Goal: Information Seeking & Learning: Learn about a topic

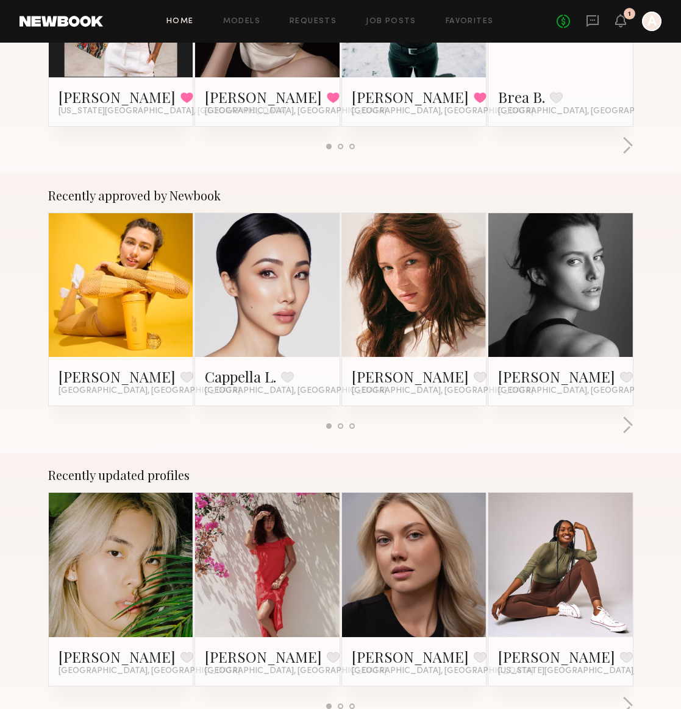
scroll to position [344, 0]
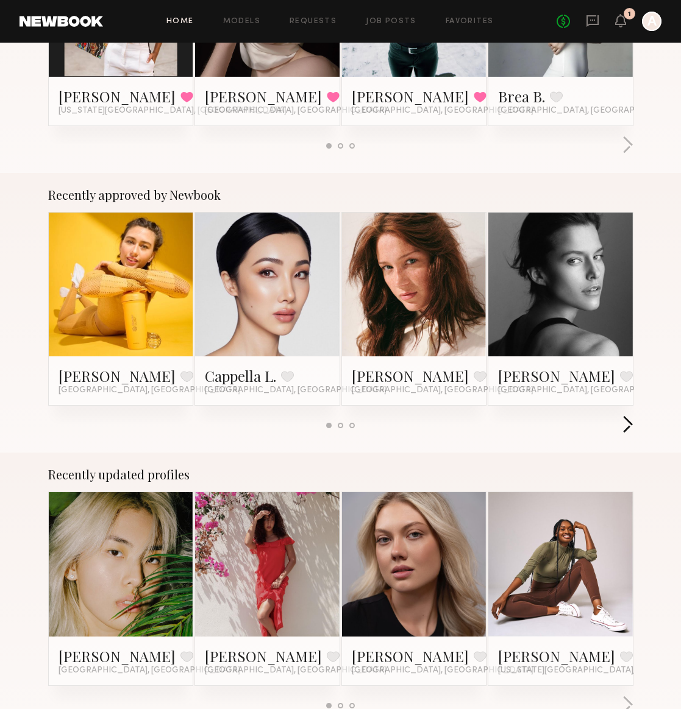
click at [624, 425] on button "button" at bounding box center [628, 426] width 12 height 20
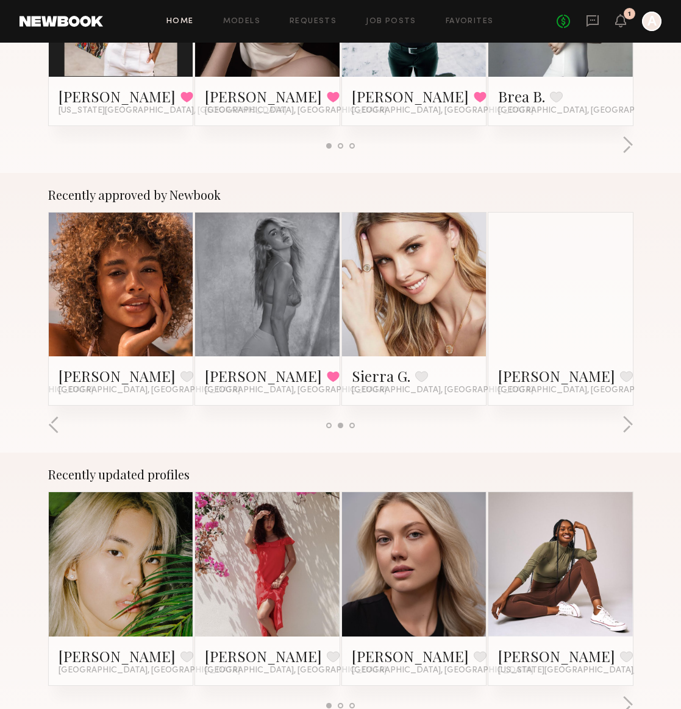
scroll to position [0, 0]
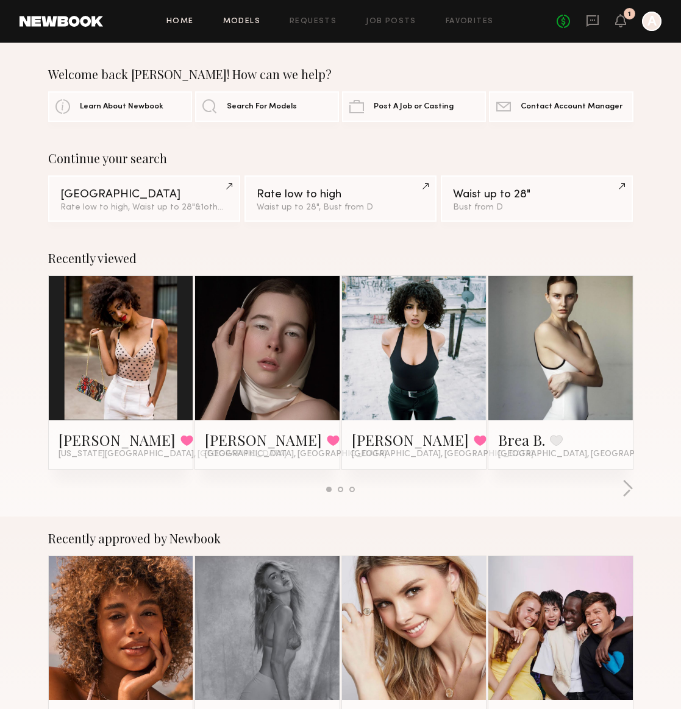
click at [250, 20] on link "Models" at bounding box center [241, 22] width 37 height 8
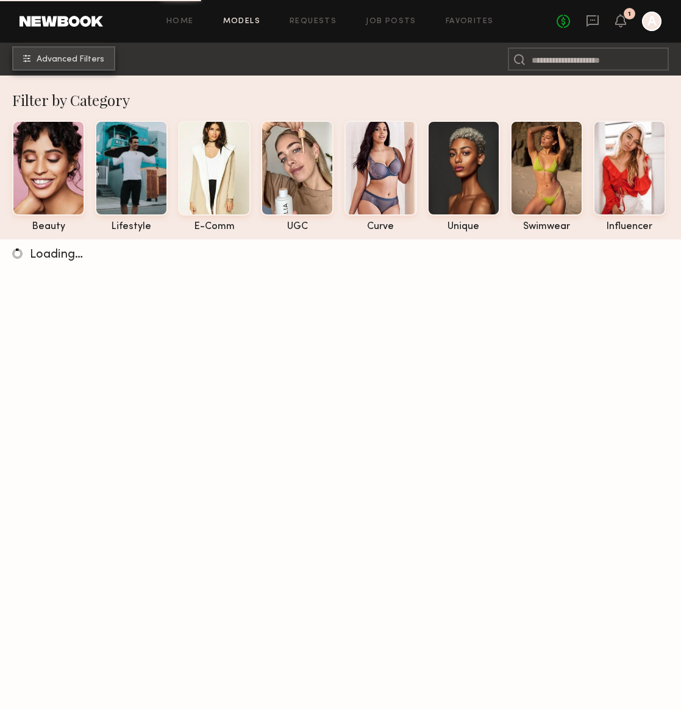
click at [63, 63] on span "Advanced Filters" at bounding box center [71, 59] width 68 height 9
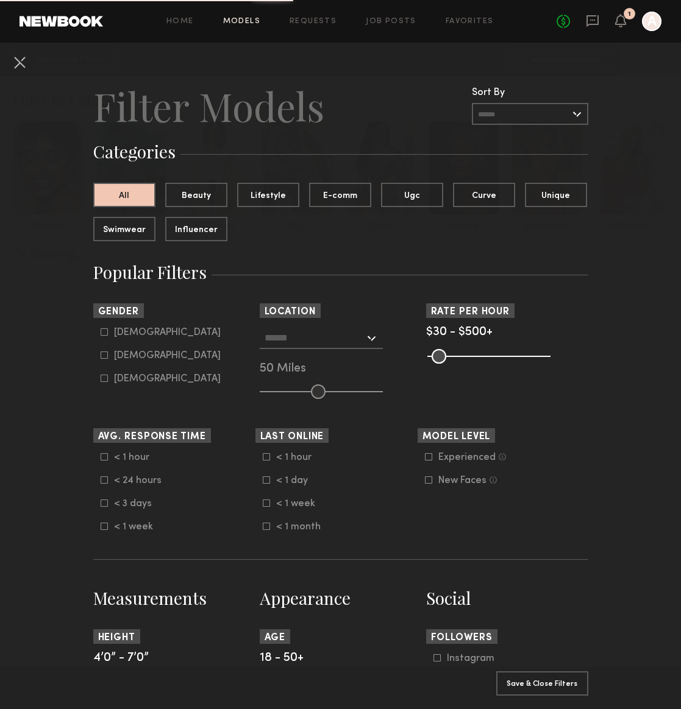
click at [283, 336] on input "text" at bounding box center [315, 337] width 100 height 21
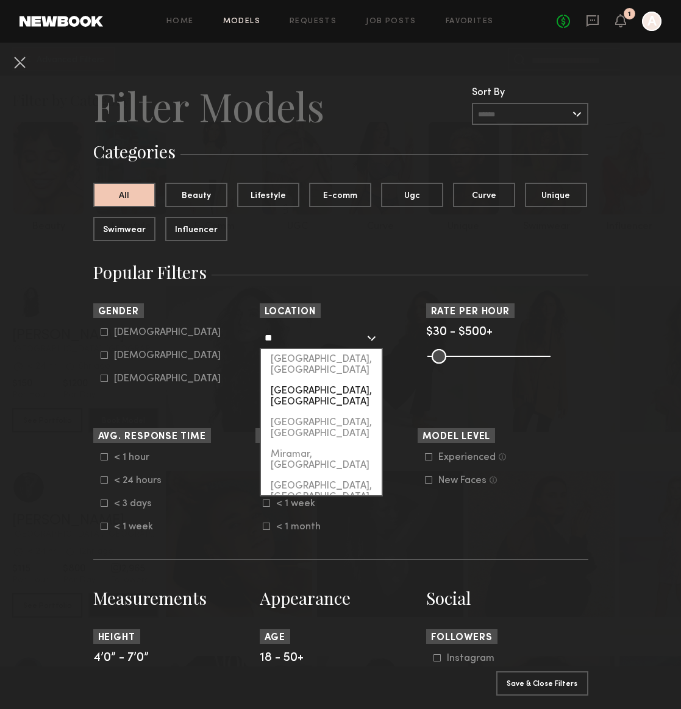
click at [295, 381] on div "[GEOGRAPHIC_DATA], [GEOGRAPHIC_DATA]" at bounding box center [321, 397] width 121 height 32
type input "*********"
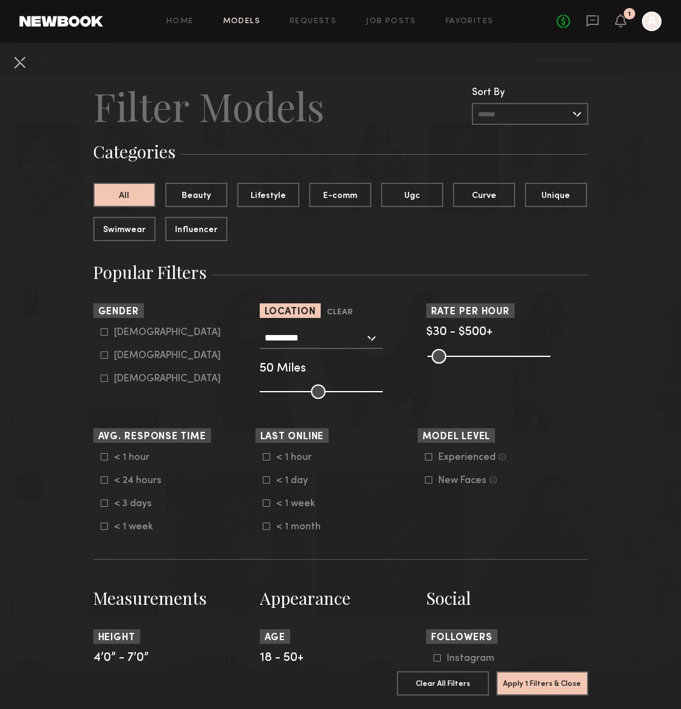
click at [523, 115] on input "text" at bounding box center [530, 114] width 116 height 22
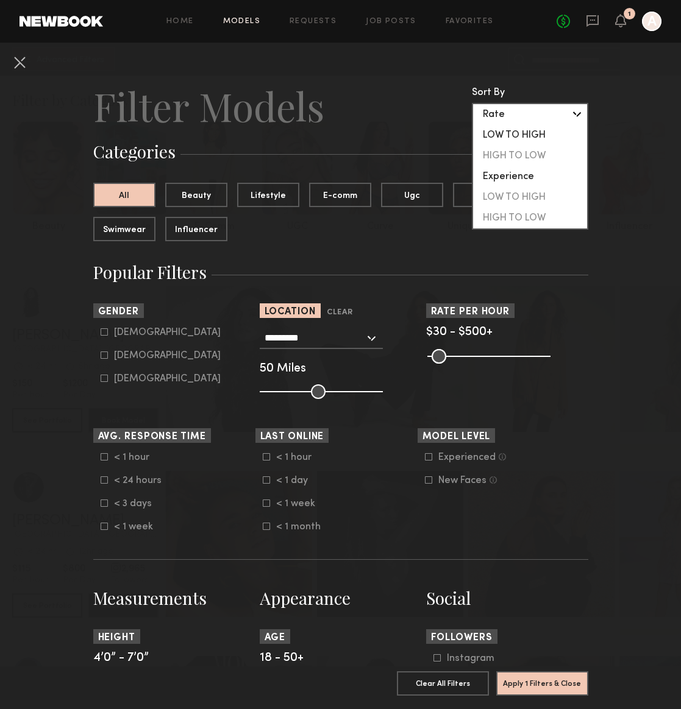
click at [525, 137] on div "LOW TO HIGH" at bounding box center [530, 135] width 114 height 21
type input "**********"
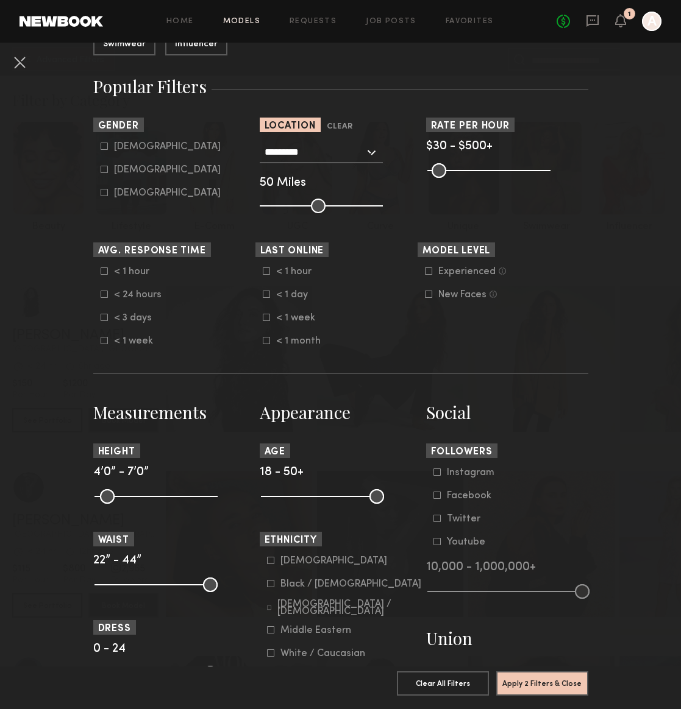
scroll to position [180, 0]
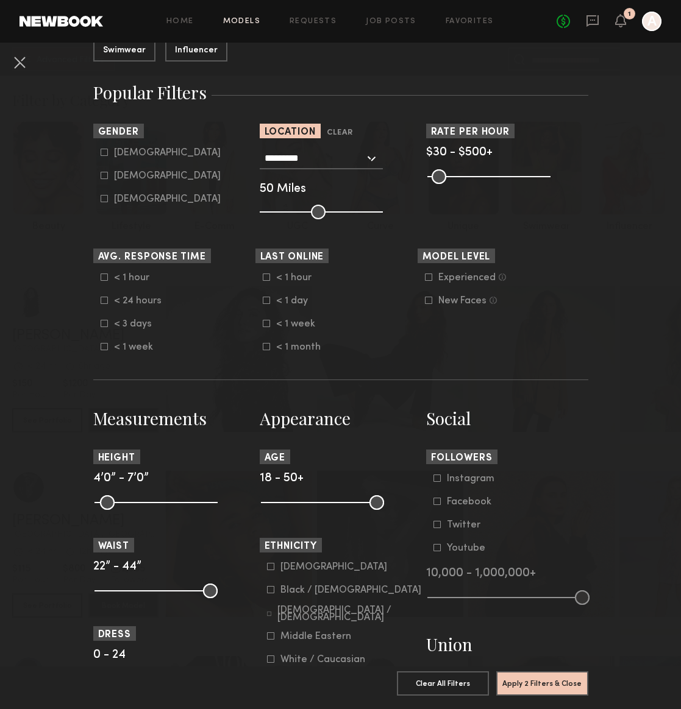
click at [295, 328] on div "< 1 week" at bounding box center [300, 324] width 48 height 7
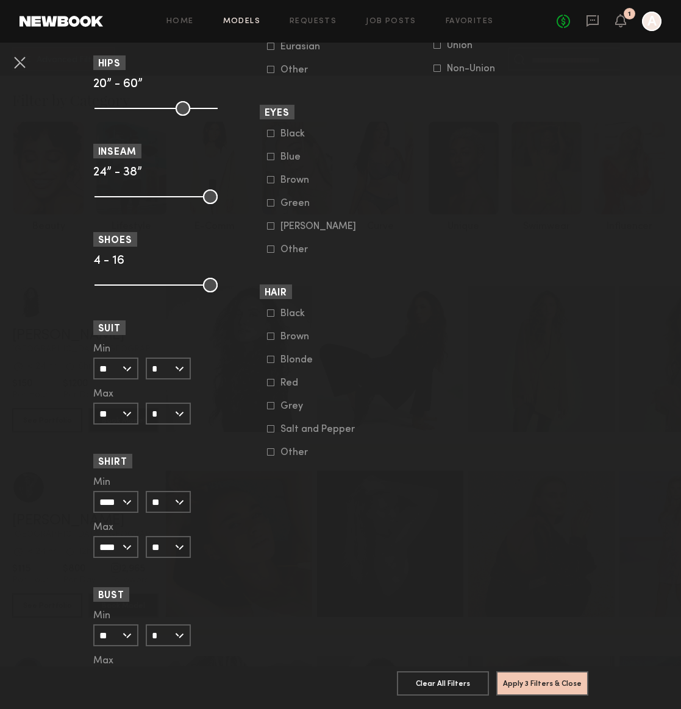
scroll to position [843, 0]
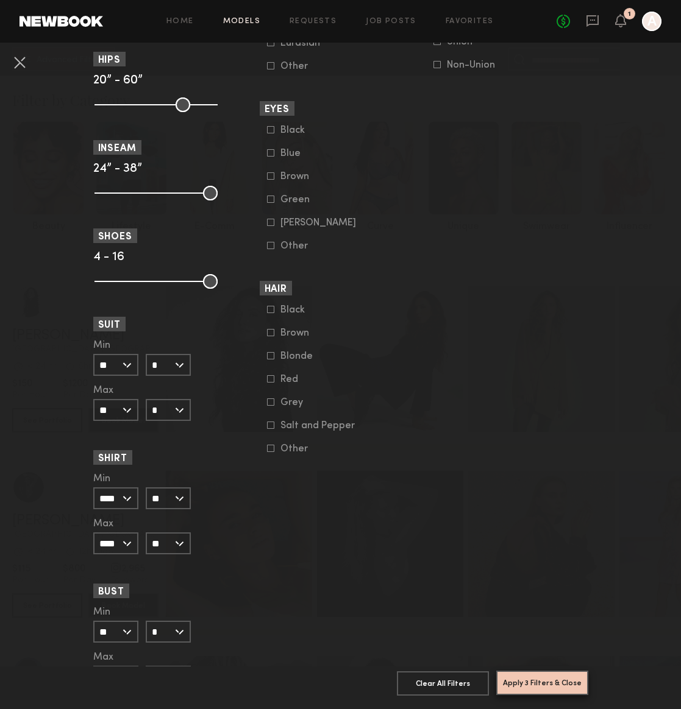
click at [541, 687] on button "Apply 3 Filters & Close" at bounding box center [542, 683] width 92 height 24
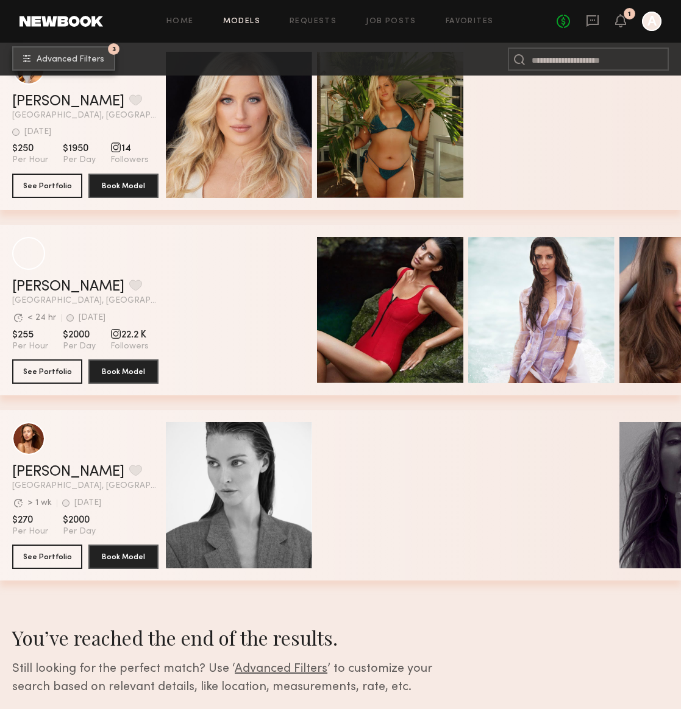
scroll to position [3205, 0]
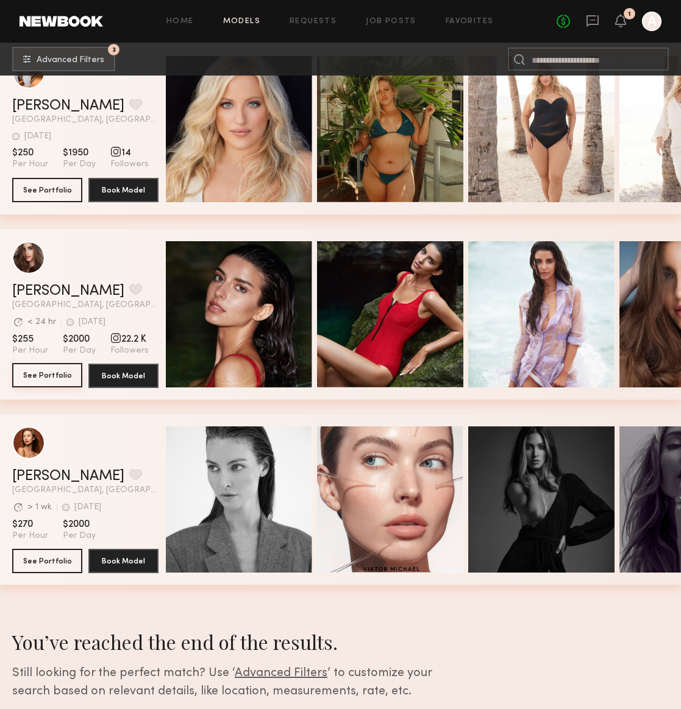
click at [63, 373] on button "See Portfolio" at bounding box center [47, 375] width 70 height 24
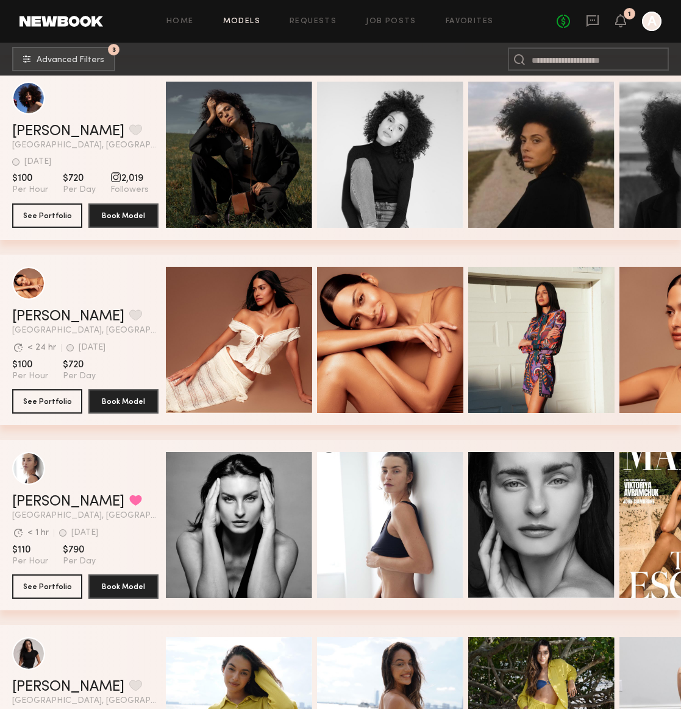
scroll to position [672, 0]
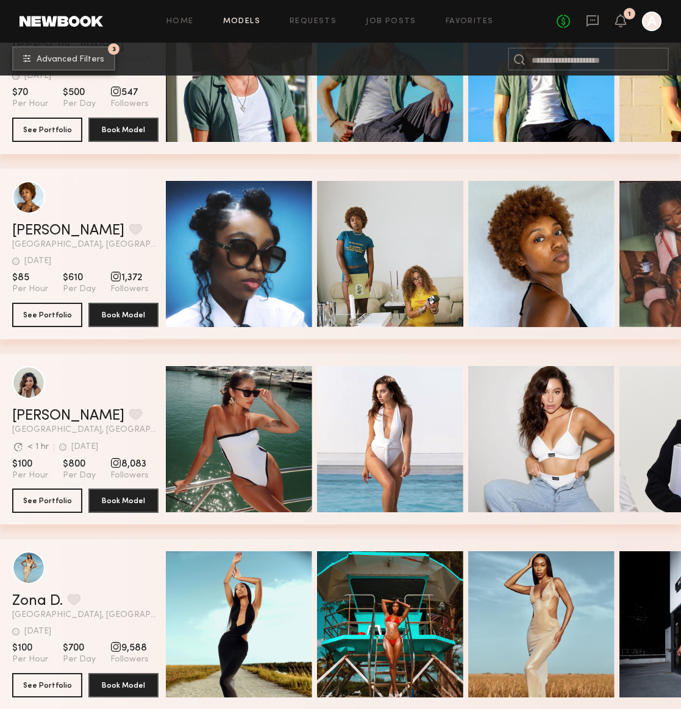
click at [74, 69] on button "3 Advanced Filters" at bounding box center [63, 58] width 103 height 24
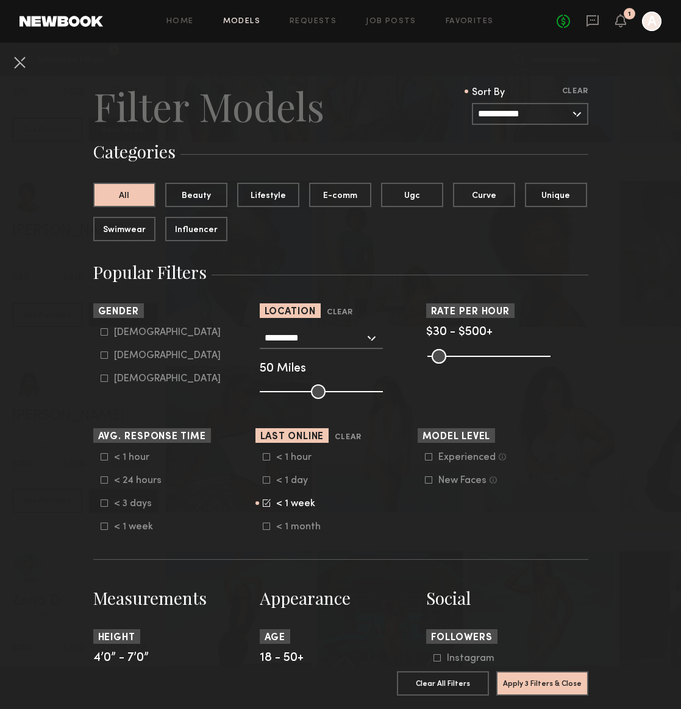
click at [282, 508] on div "< 1 week" at bounding box center [300, 503] width 48 height 7
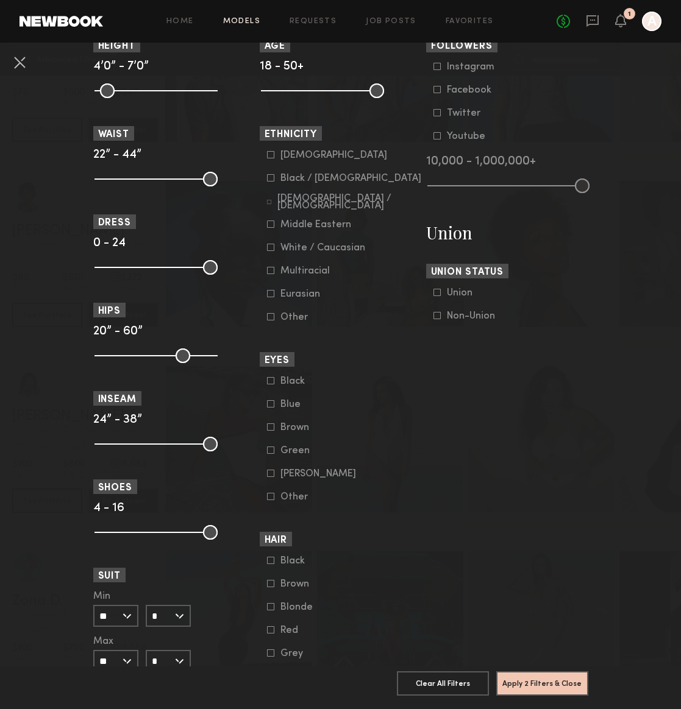
scroll to position [589, 0]
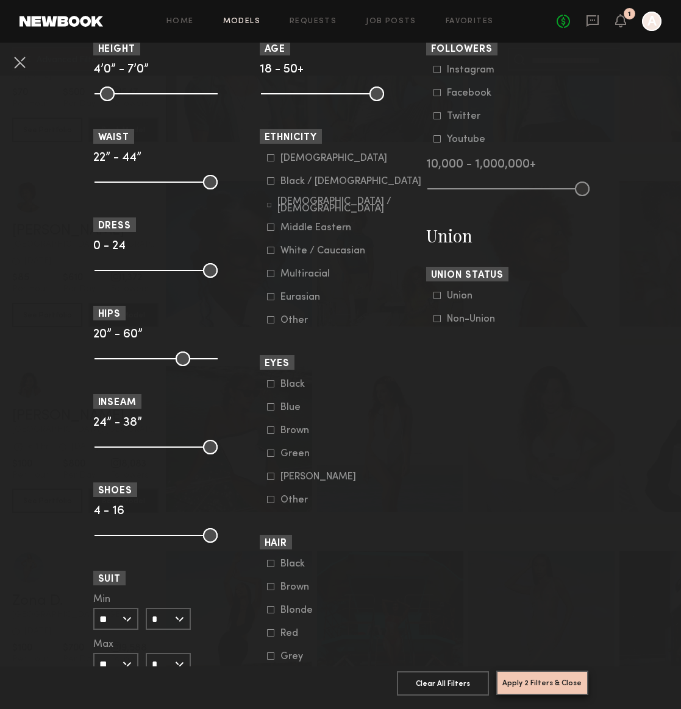
click at [559, 678] on button "Apply 2 Filters & Close" at bounding box center [542, 683] width 92 height 24
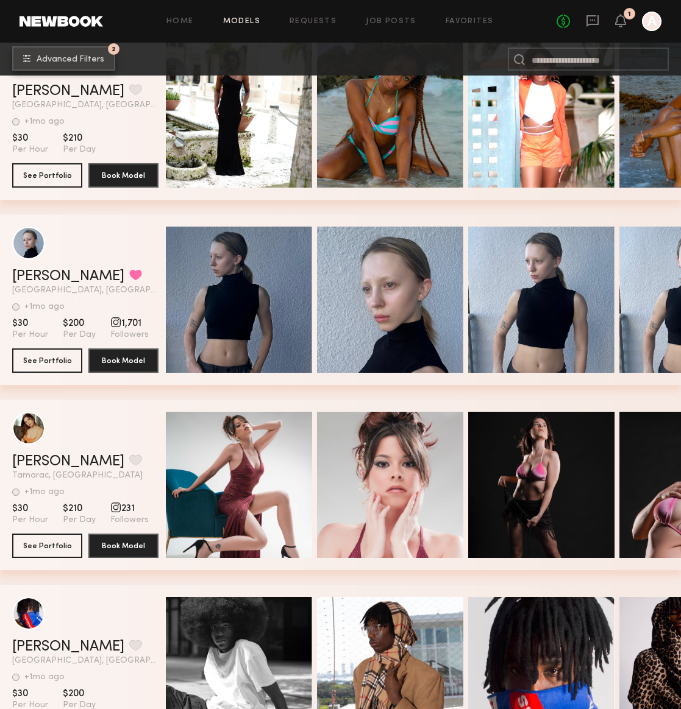
scroll to position [807, 0]
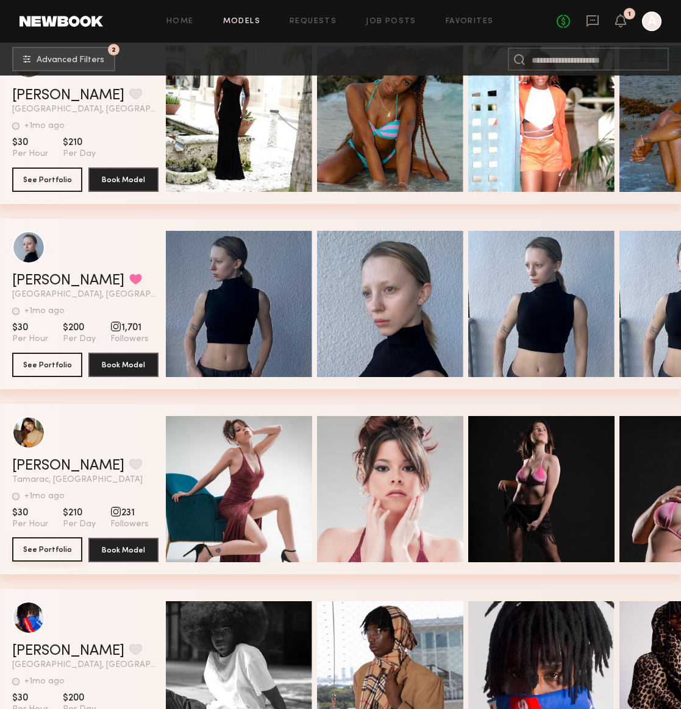
click at [40, 548] on button "See Portfolio" at bounding box center [47, 550] width 70 height 24
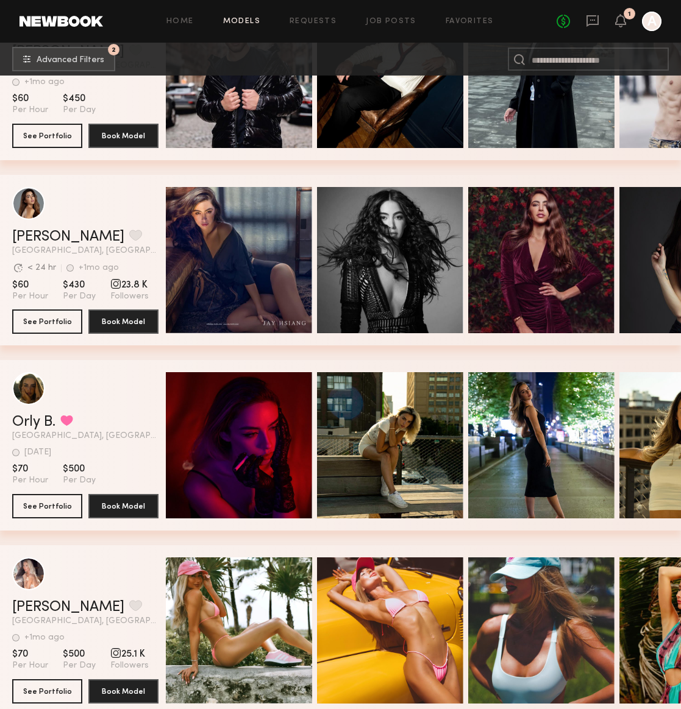
scroll to position [4372, 0]
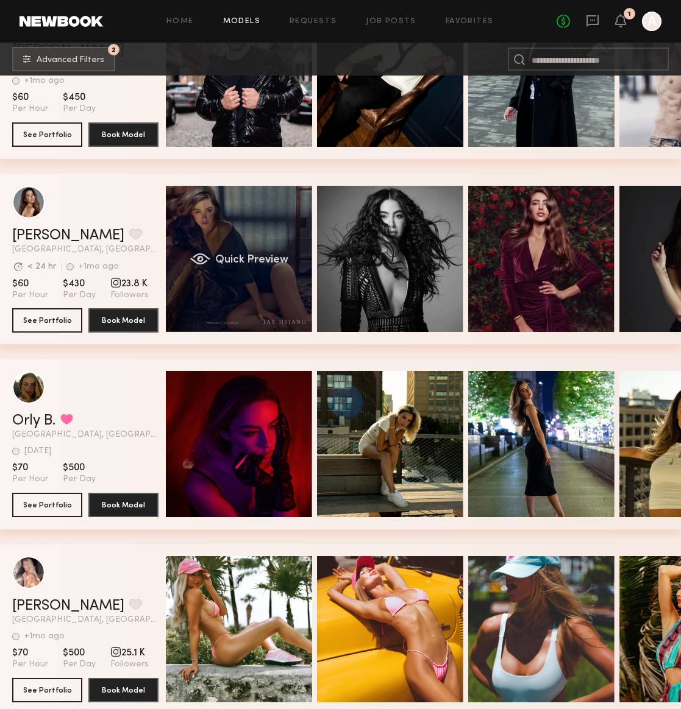
click at [229, 272] on div "Quick Preview" at bounding box center [239, 259] width 146 height 146
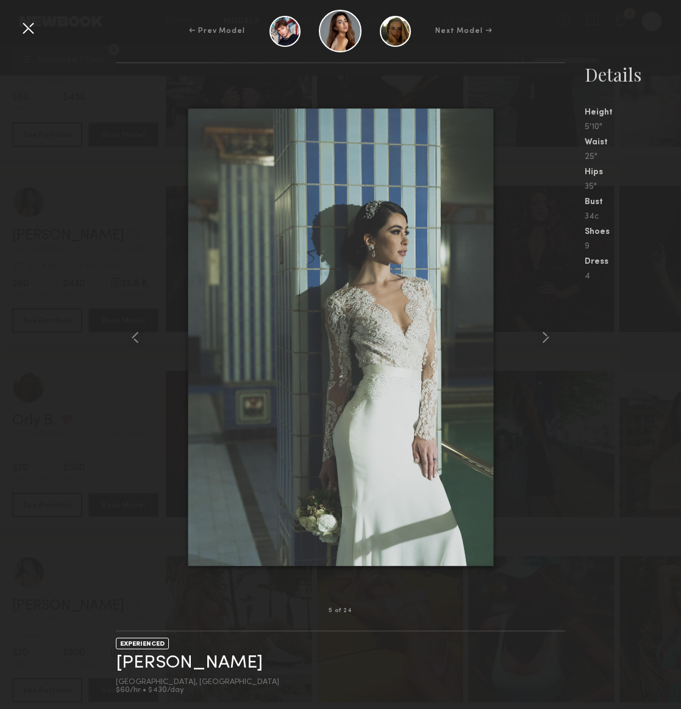
click at [102, 169] on div "5 of 24 EXPERIENCED Inna D. Miami, FL $60/hr • $430/day Details Height 5'10" Wa…" at bounding box center [340, 385] width 681 height 647
click at [28, 23] on div at bounding box center [28, 28] width 20 height 20
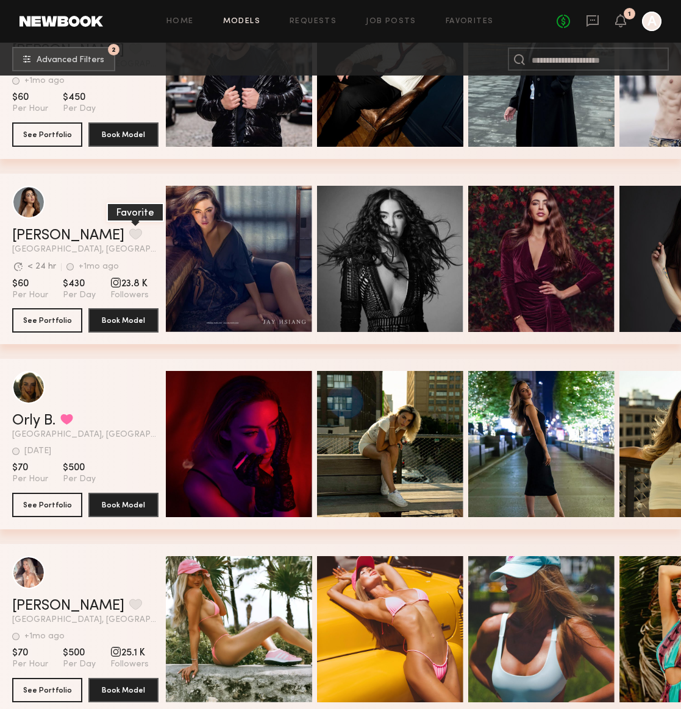
click at [129, 231] on button "grid" at bounding box center [135, 234] width 13 height 11
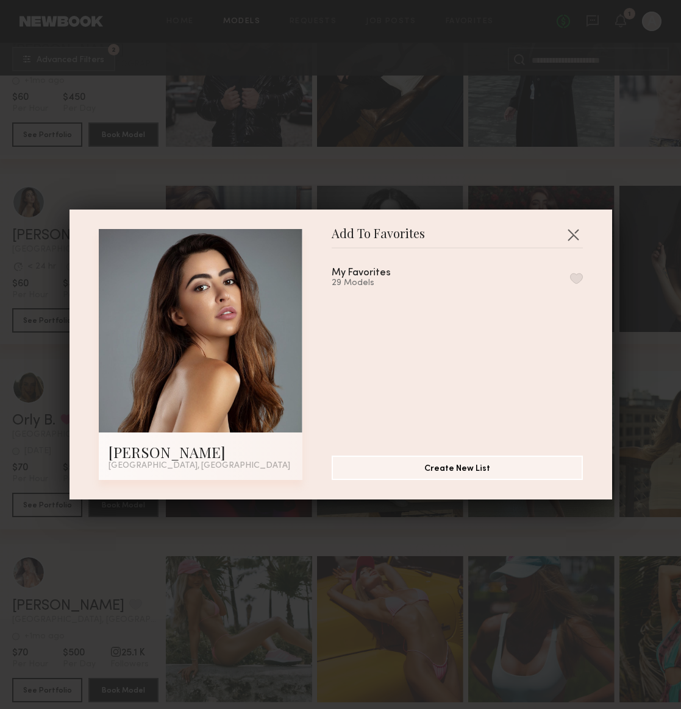
click at [575, 270] on div "My Favorites 29 Models" at bounding box center [457, 278] width 251 height 20
click at [578, 276] on button "button" at bounding box center [576, 278] width 13 height 11
click at [573, 230] on button "button" at bounding box center [573, 235] width 20 height 20
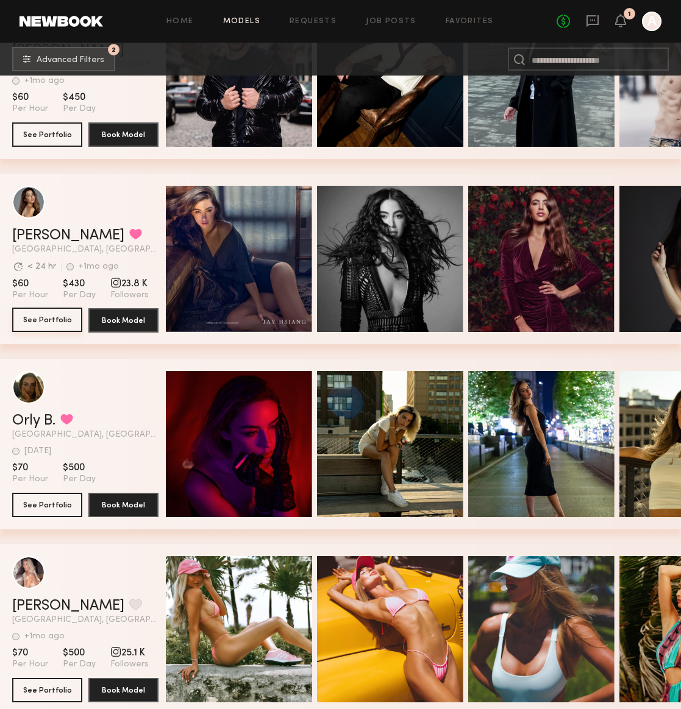
click at [37, 324] on button "See Portfolio" at bounding box center [47, 320] width 70 height 24
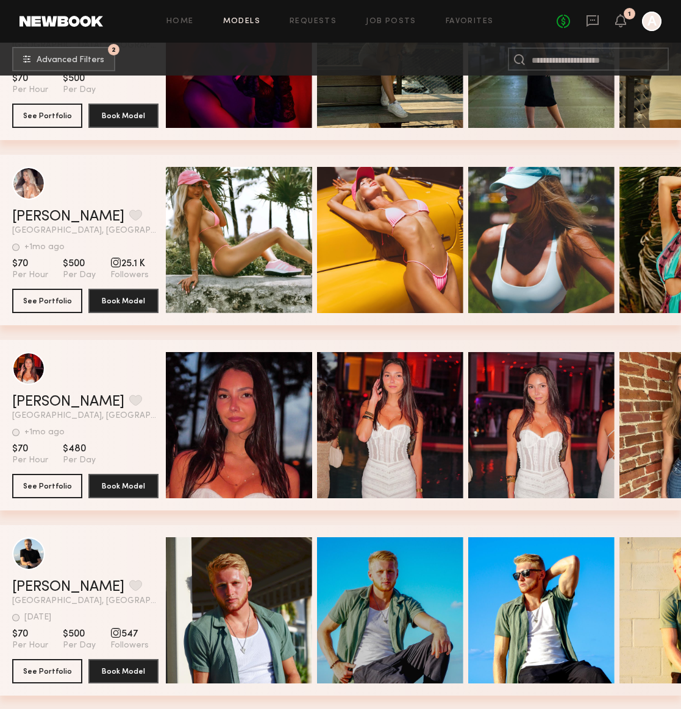
scroll to position [4764, 0]
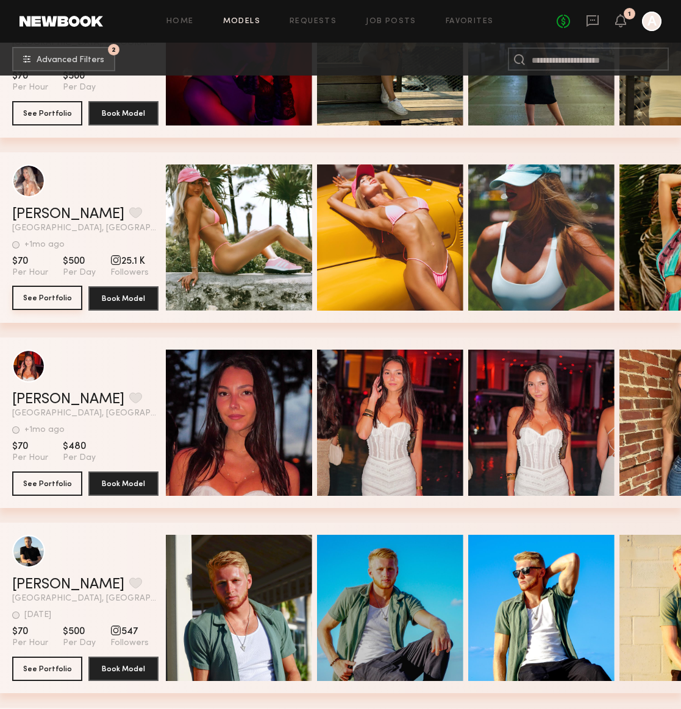
click at [35, 289] on button "See Portfolio" at bounding box center [47, 298] width 70 height 24
click at [48, 483] on button "See Portfolio" at bounding box center [47, 483] width 70 height 24
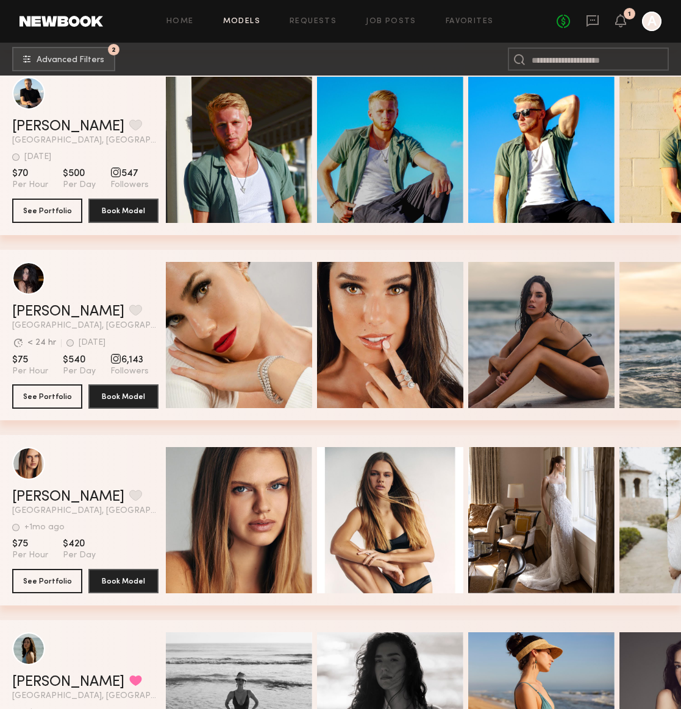
scroll to position [5204, 0]
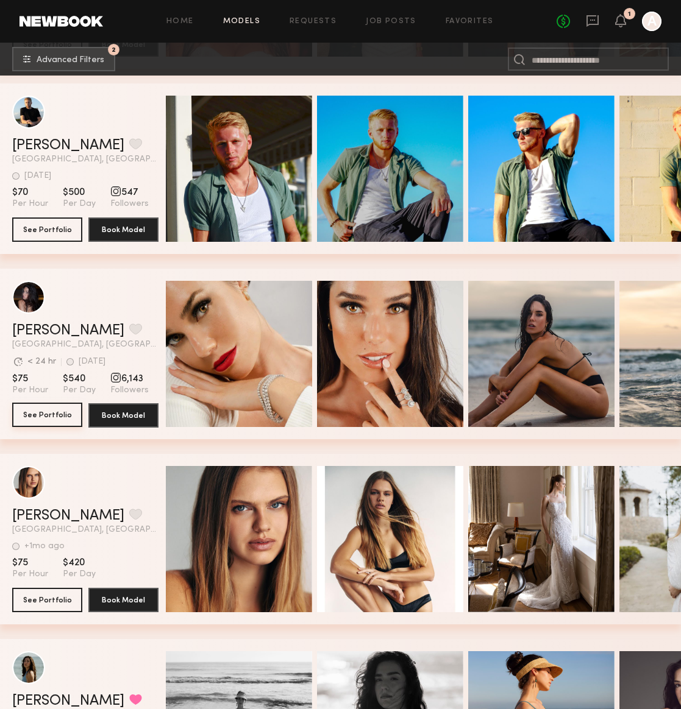
click at [46, 415] on button "See Portfolio" at bounding box center [47, 415] width 70 height 24
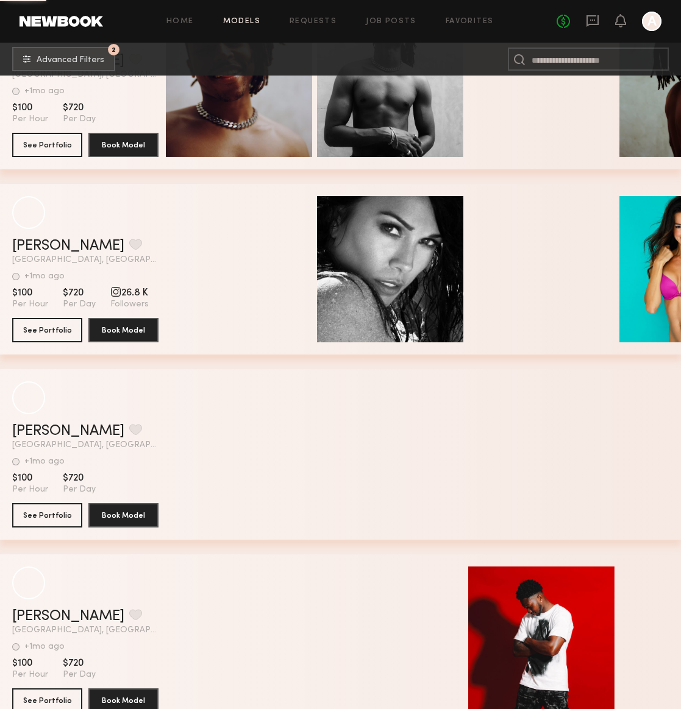
scroll to position [8055, 0]
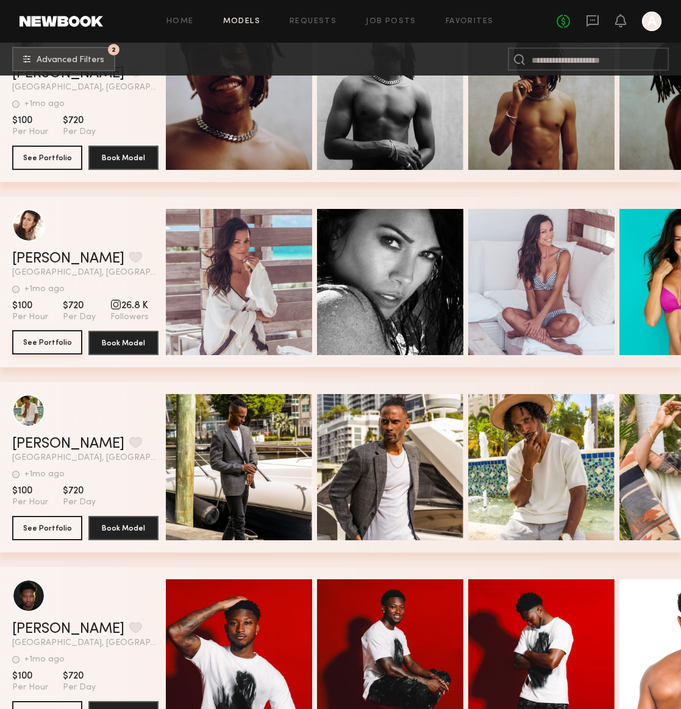
click at [40, 336] on button "See Portfolio" at bounding box center [47, 342] width 70 height 24
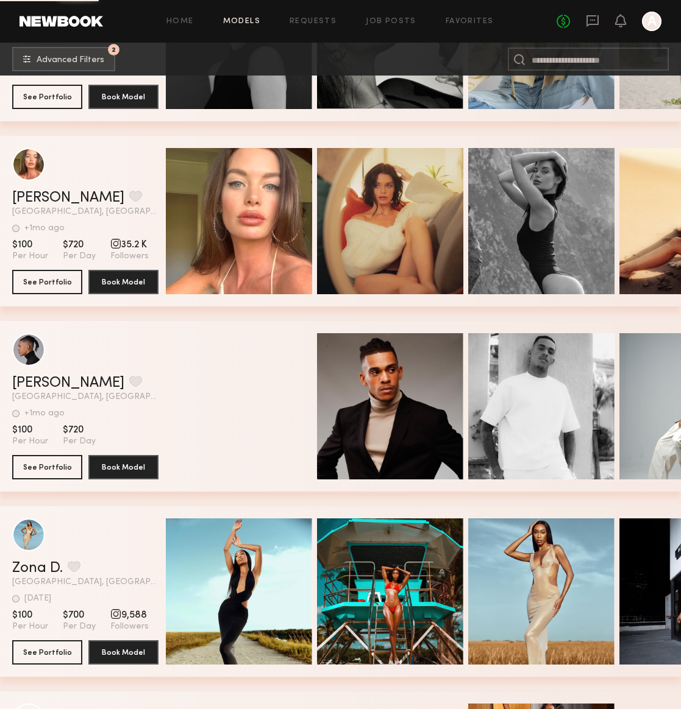
scroll to position [10545, 0]
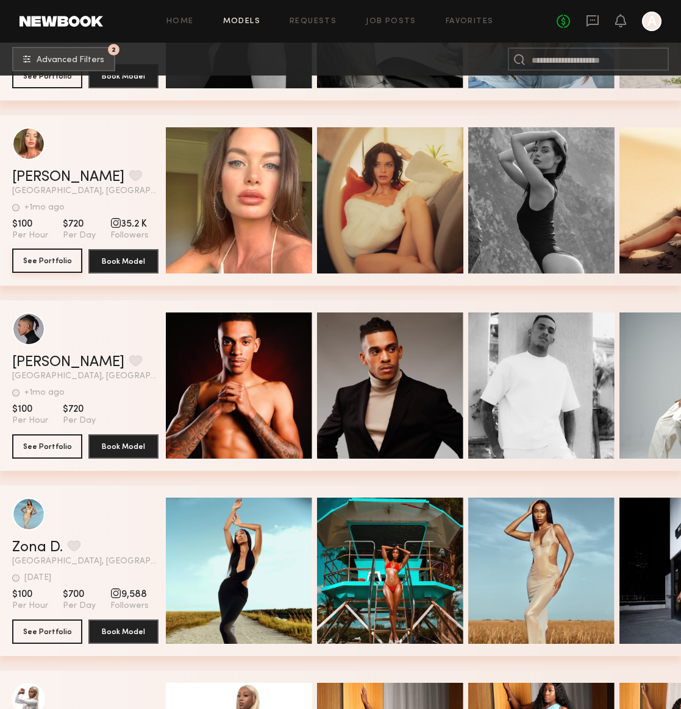
click at [54, 256] on button "See Portfolio" at bounding box center [47, 261] width 70 height 24
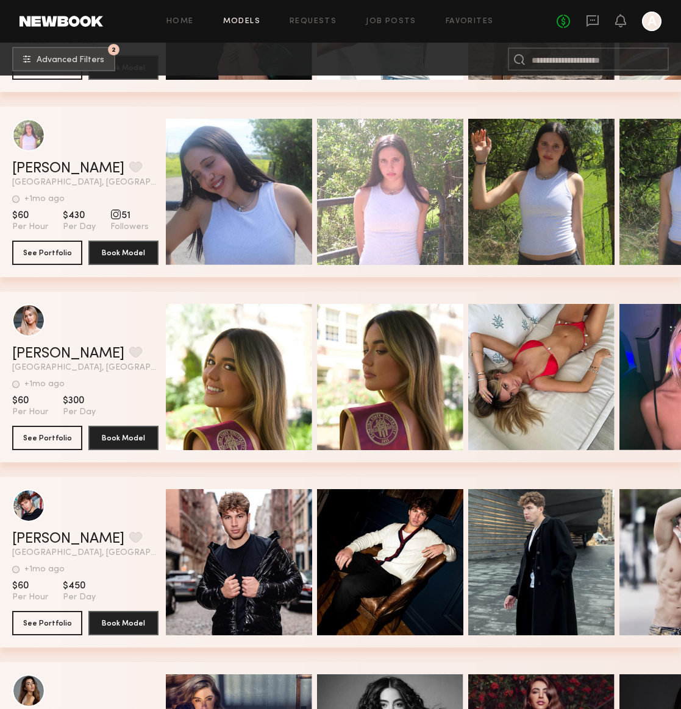
scroll to position [3799, 0]
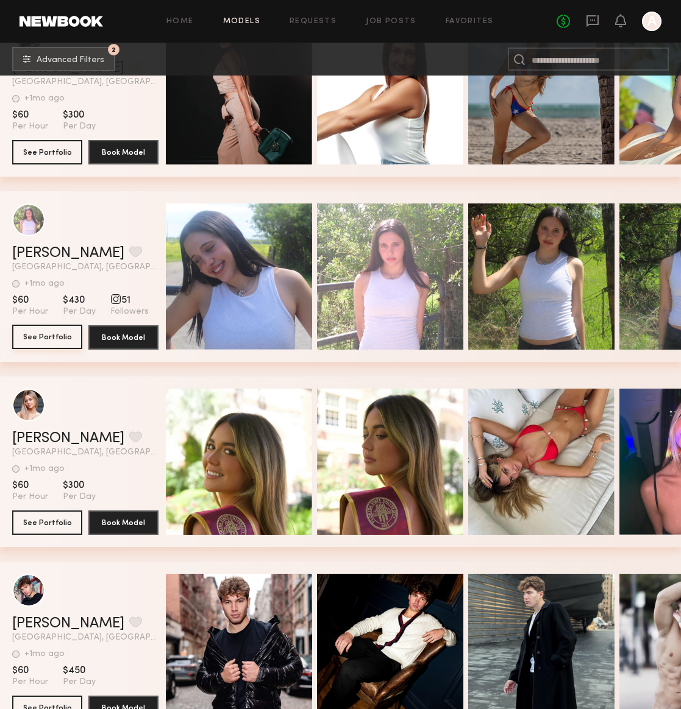
click at [35, 333] on button "See Portfolio" at bounding box center [47, 337] width 70 height 24
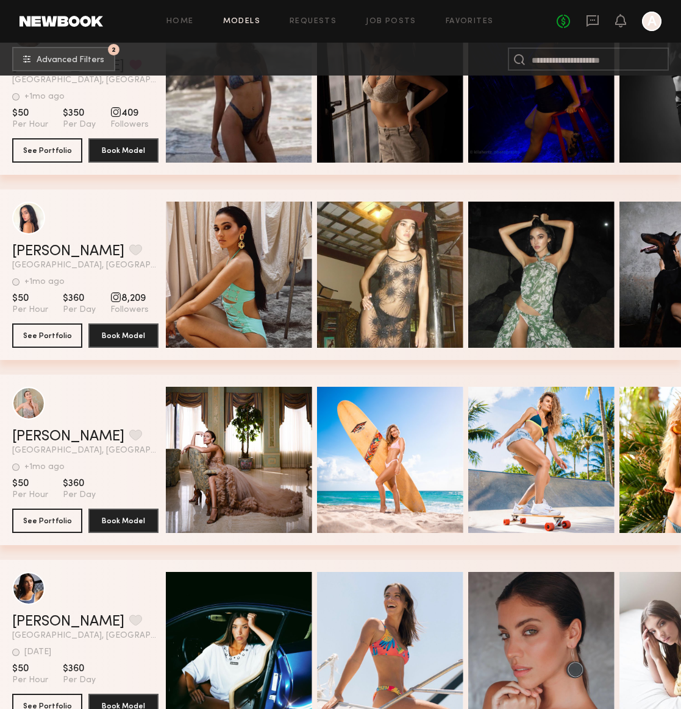
scroll to position [2451, 0]
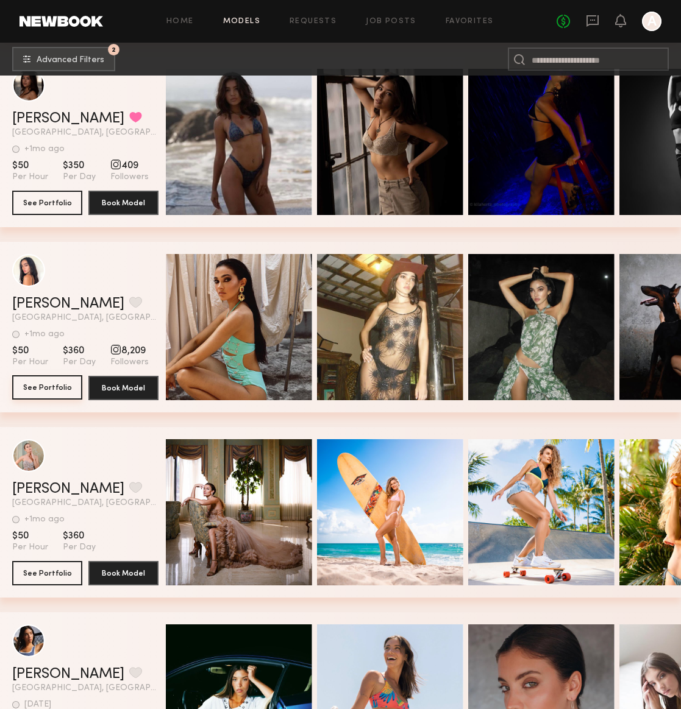
click at [59, 390] on button "See Portfolio" at bounding box center [47, 387] width 70 height 24
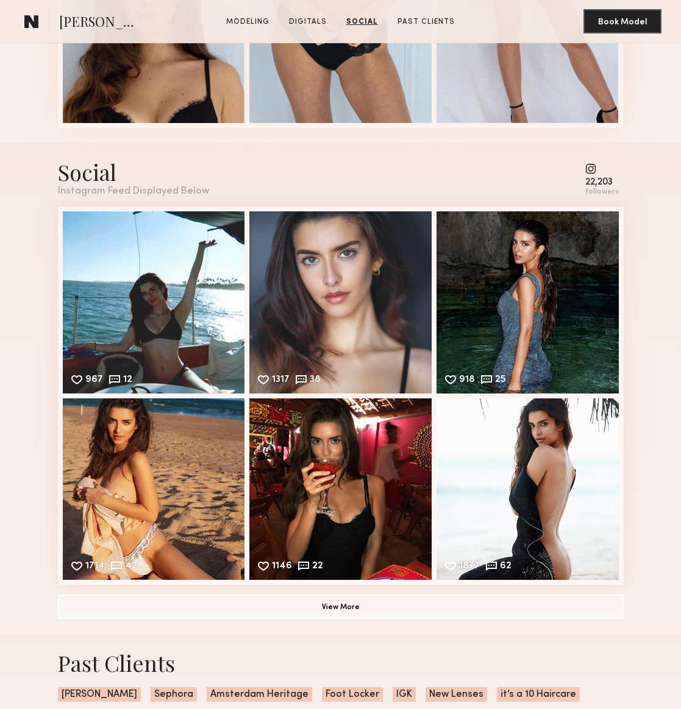
scroll to position [1386, 0]
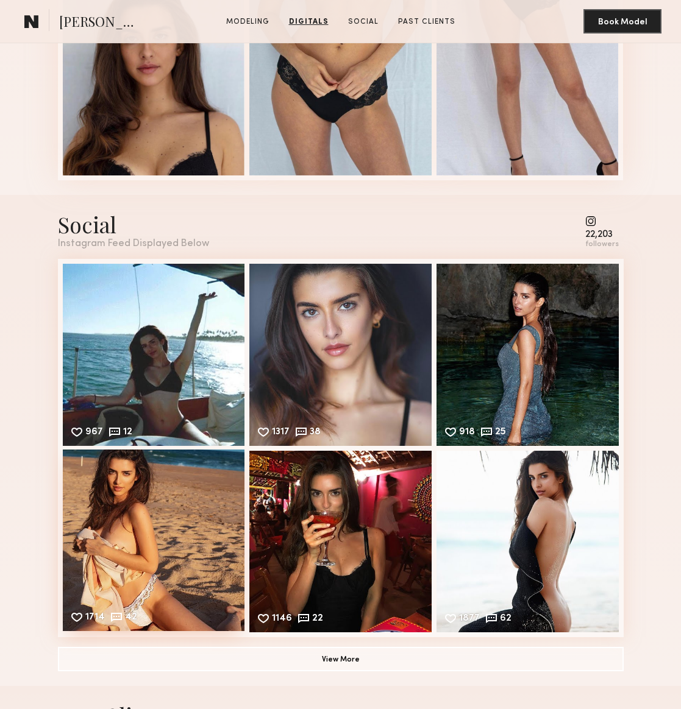
click at [154, 527] on div "1714 42 Likes & comments displayed to show model’s engagement" at bounding box center [154, 541] width 182 height 182
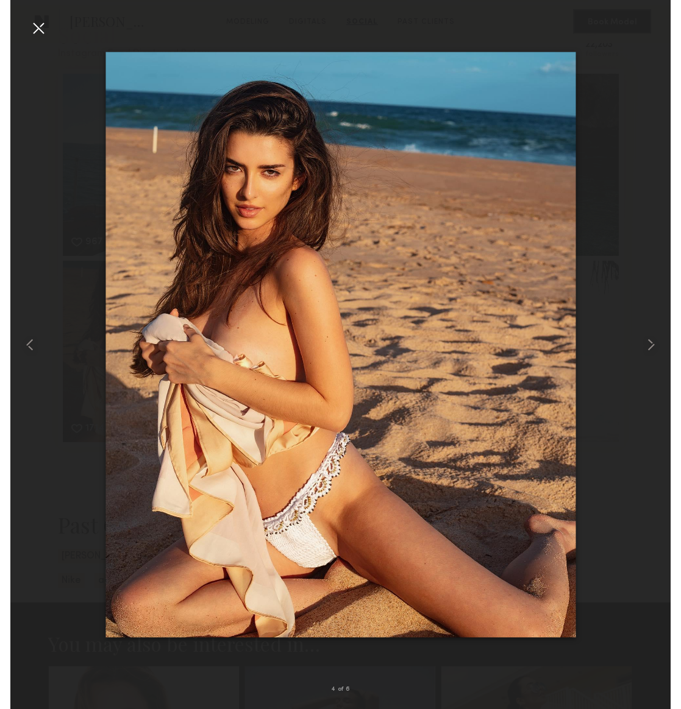
scroll to position [1575, 0]
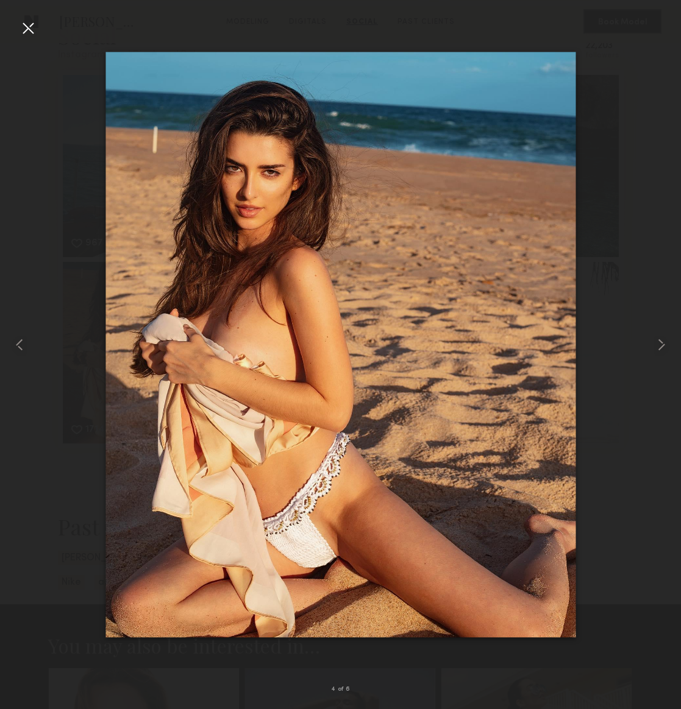
click at [276, 221] on img at bounding box center [340, 345] width 470 height 586
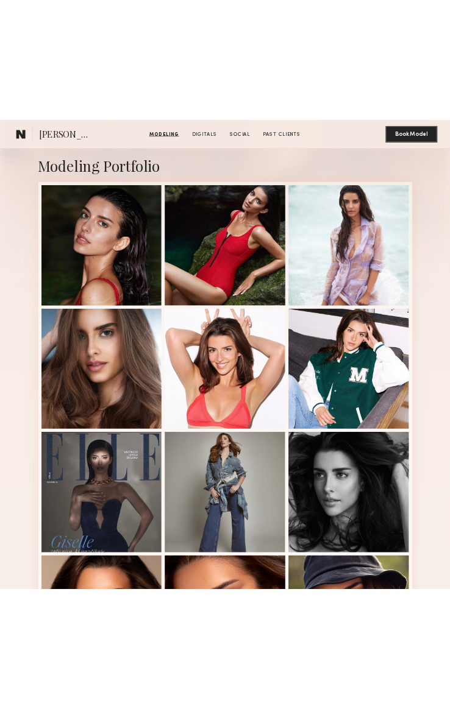
scroll to position [236, 0]
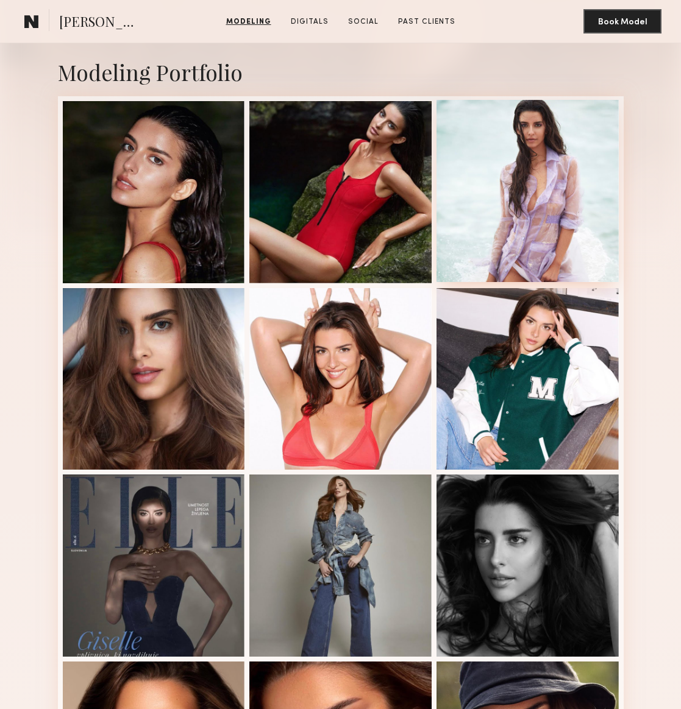
click at [502, 181] on div at bounding box center [527, 191] width 182 height 182
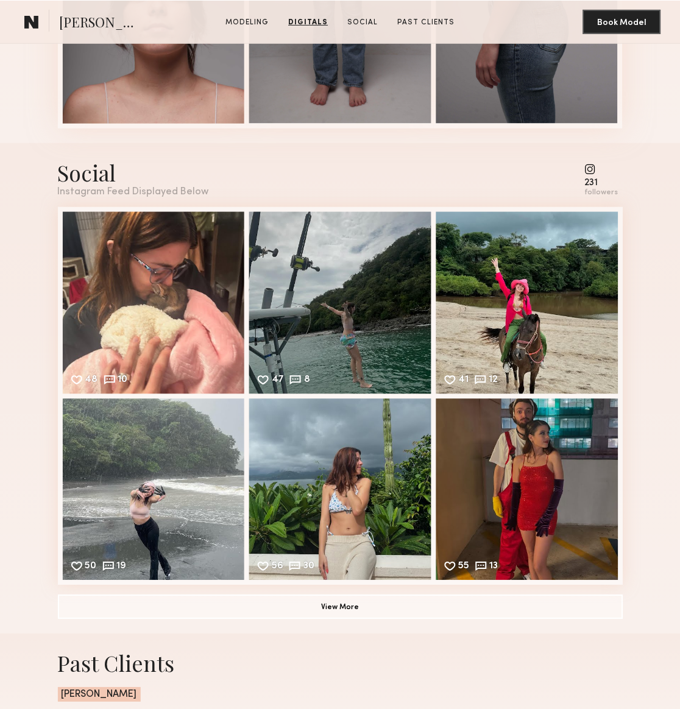
scroll to position [1436, 0]
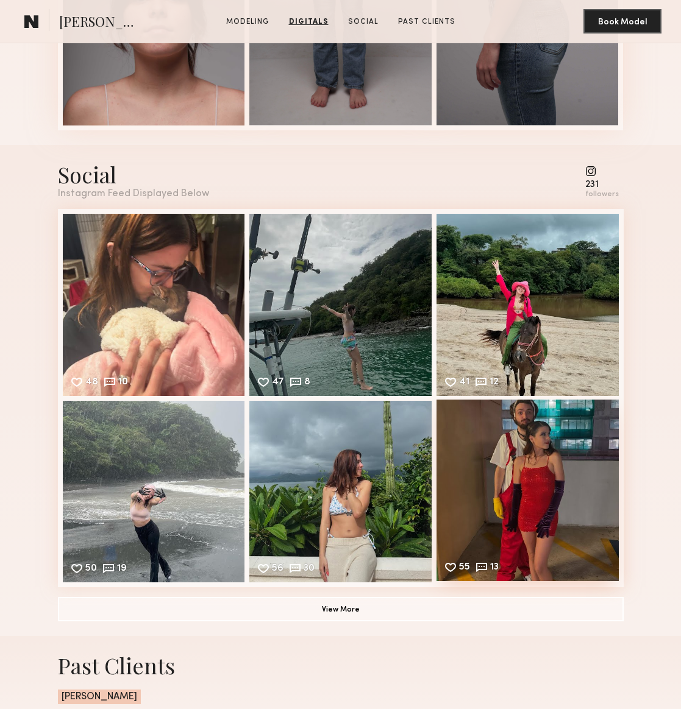
click at [526, 484] on div "55 13 Likes & comments displayed to show model’s engagement" at bounding box center [527, 491] width 182 height 182
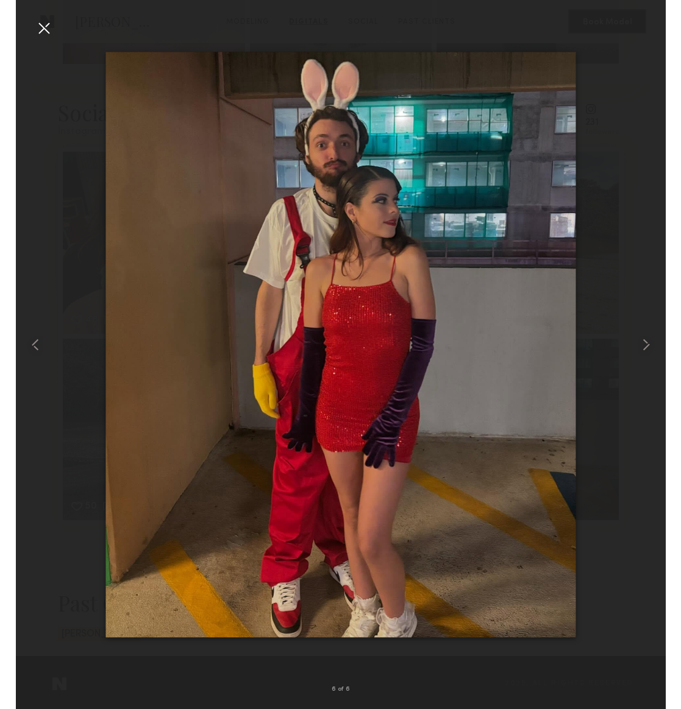
scroll to position [1497, 0]
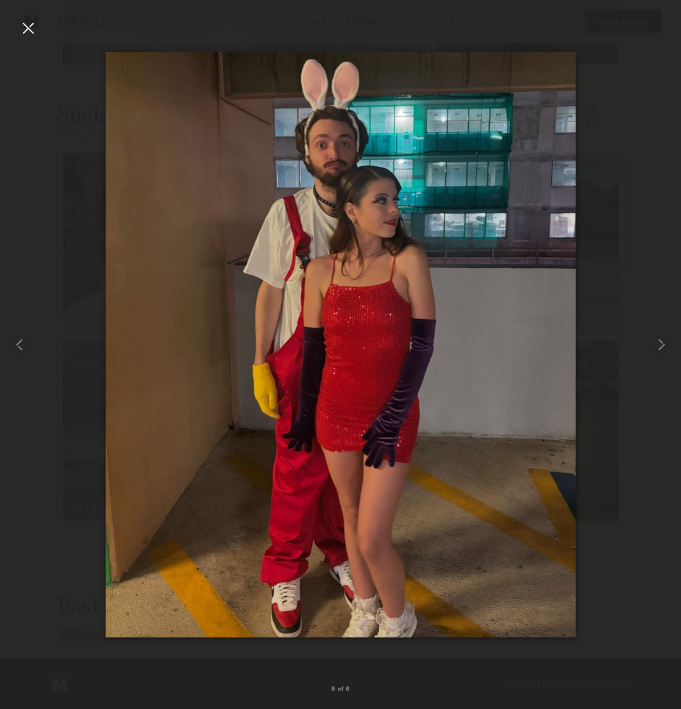
click at [29, 21] on div at bounding box center [28, 28] width 20 height 20
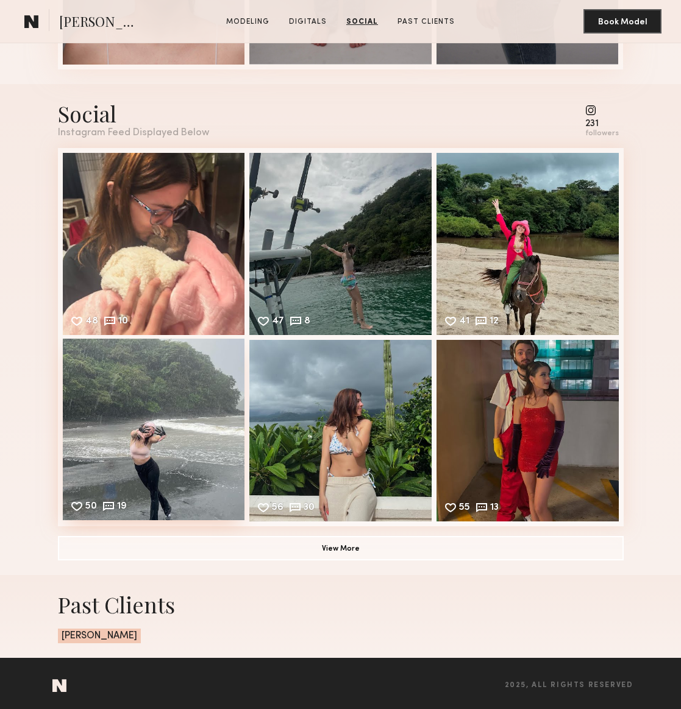
click at [143, 442] on div "50 19 Likes & comments displayed to show model’s engagement" at bounding box center [154, 430] width 182 height 182
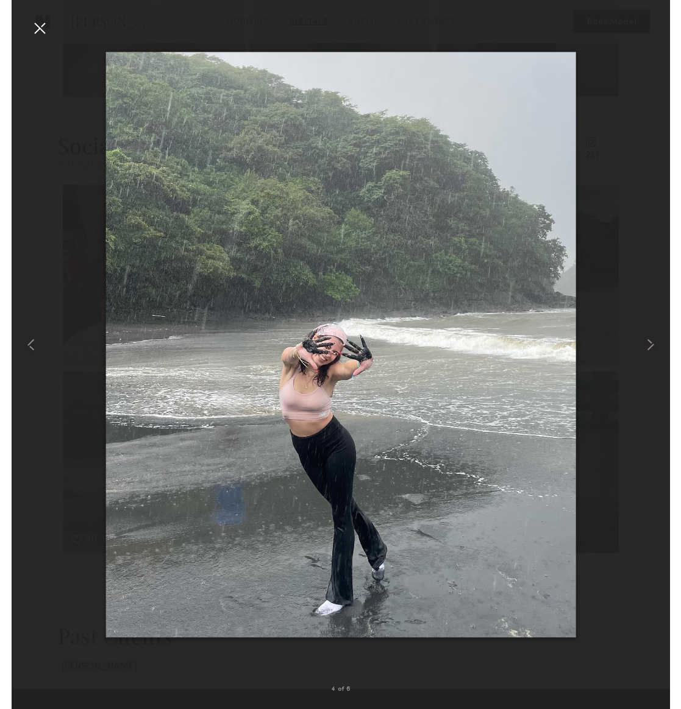
scroll to position [1464, 0]
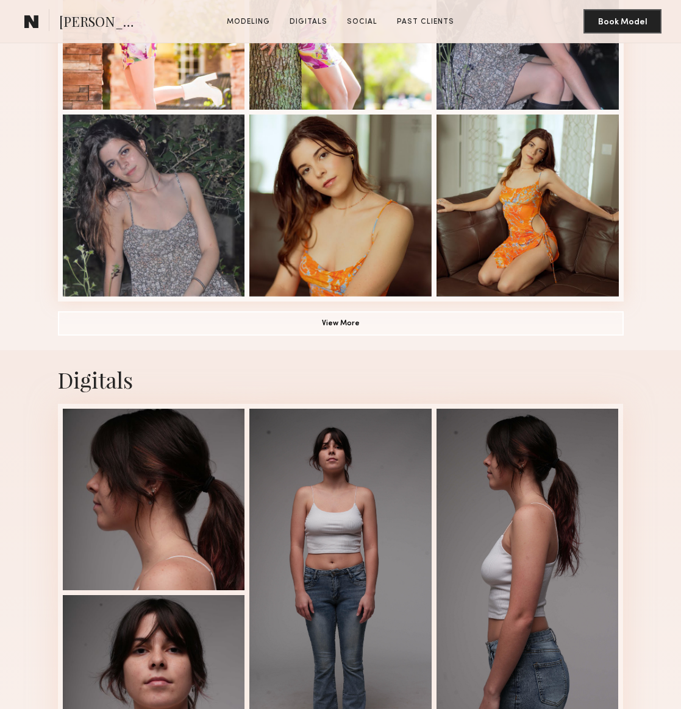
scroll to position [825, 0]
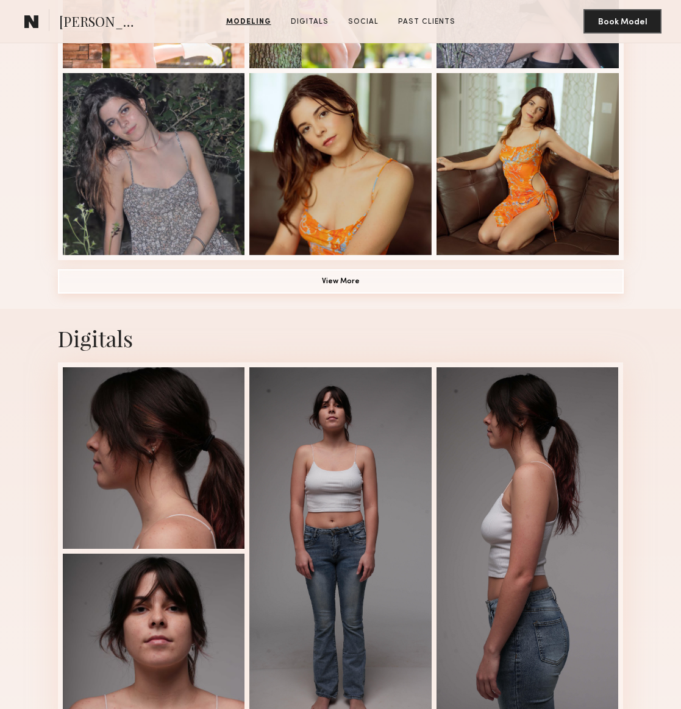
click at [298, 274] on button "View More" at bounding box center [341, 281] width 566 height 24
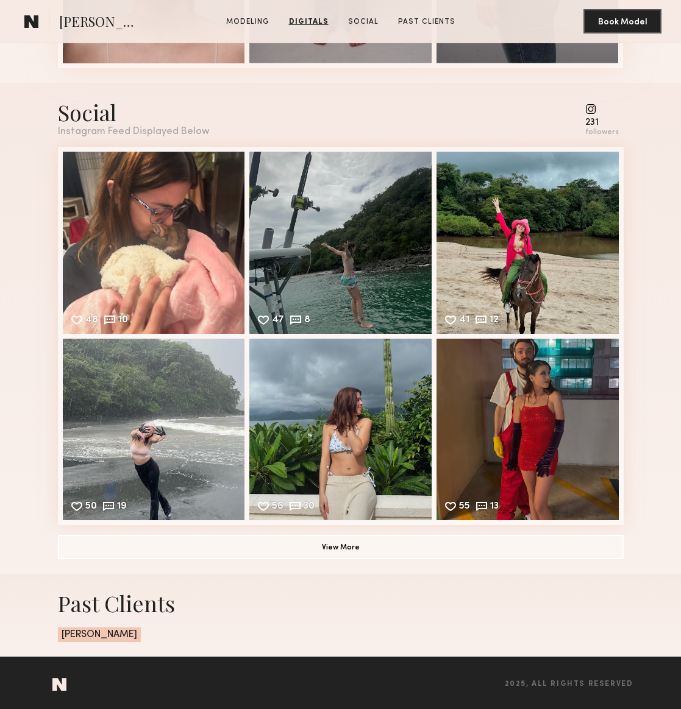
scroll to position [2025, 0]
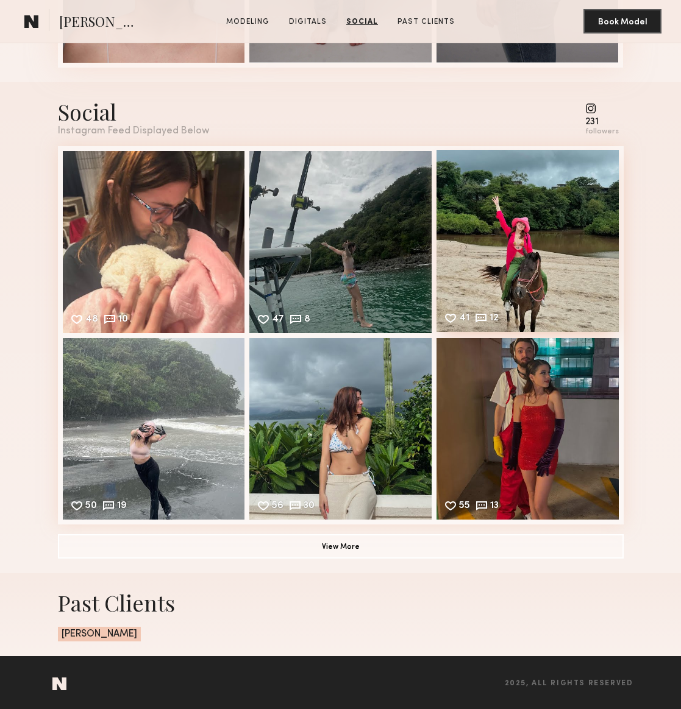
click at [485, 250] on div "41 12 Likes & comments displayed to show model’s engagement" at bounding box center [527, 241] width 182 height 182
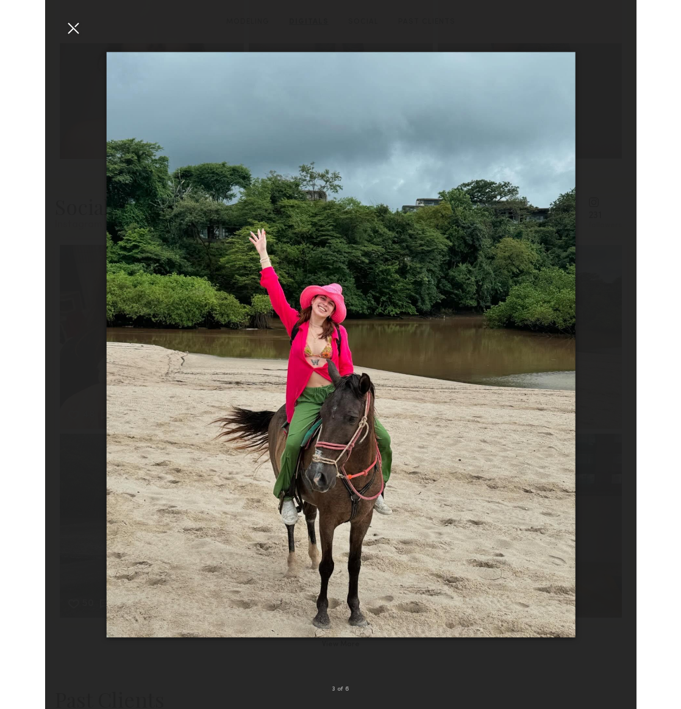
scroll to position [1986, 0]
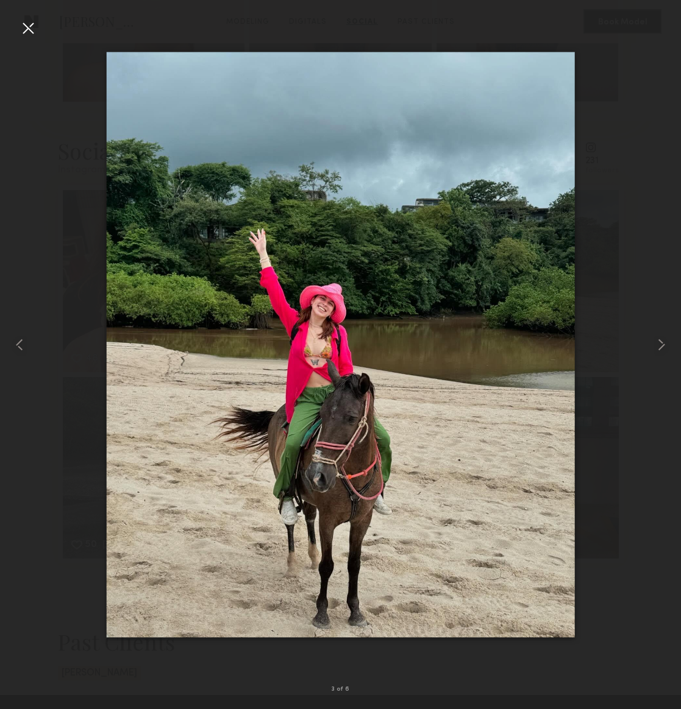
click at [24, 29] on div at bounding box center [28, 28] width 20 height 20
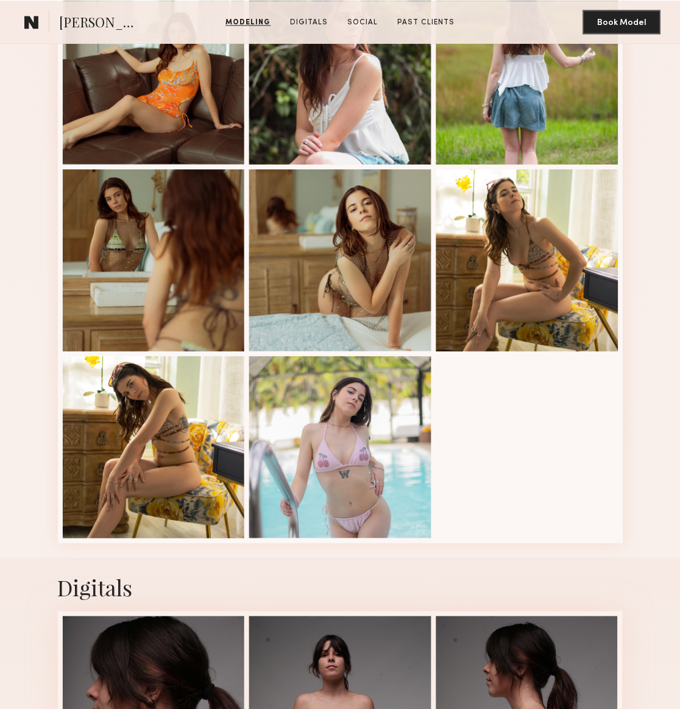
scroll to position [1104, 0]
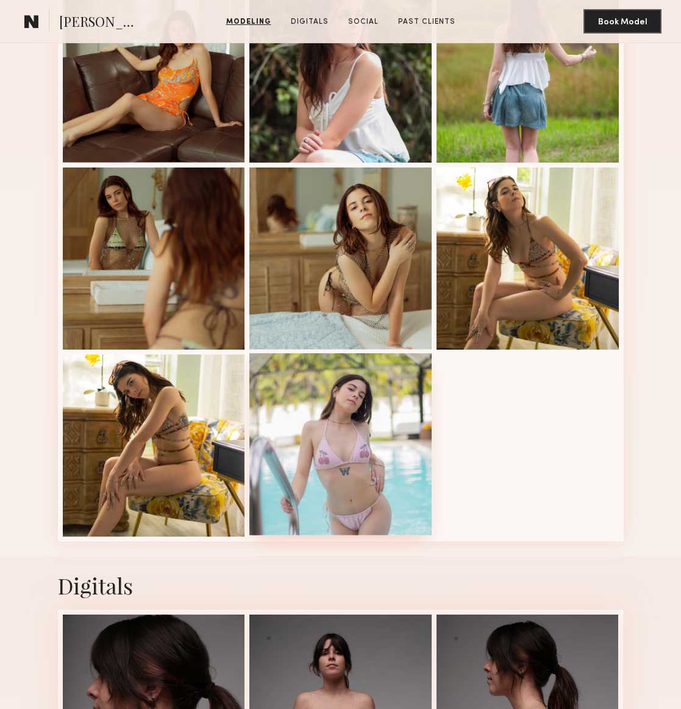
click at [355, 447] on div at bounding box center [340, 444] width 182 height 182
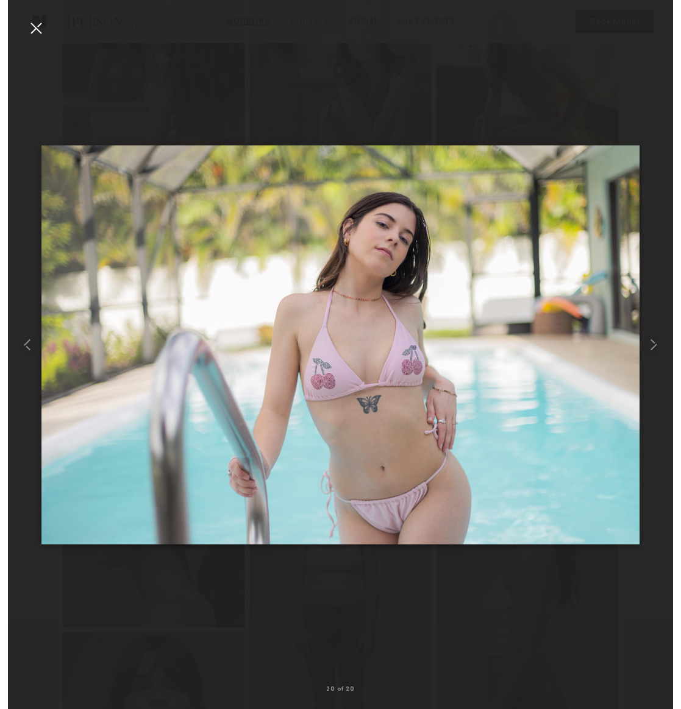
scroll to position [1272, 0]
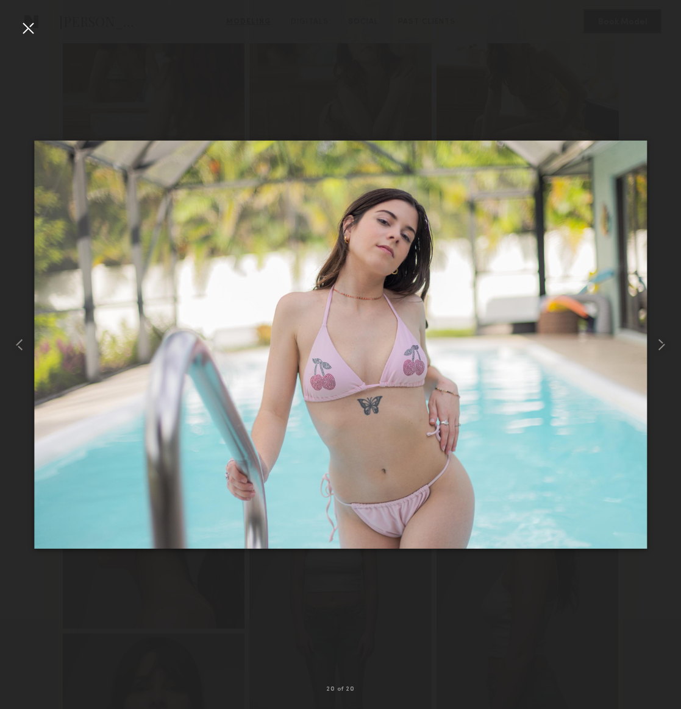
click at [36, 23] on div at bounding box center [28, 28] width 20 height 20
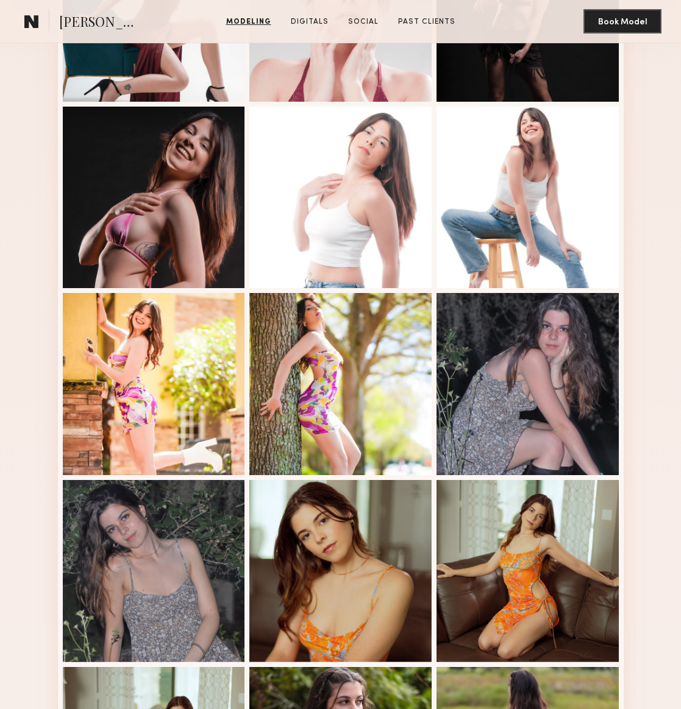
scroll to position [0, 0]
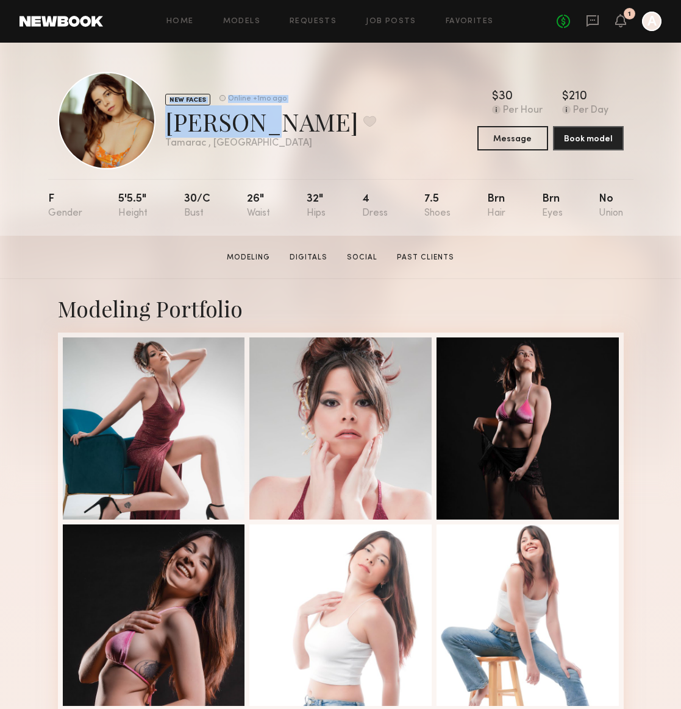
drag, startPoint x: 246, startPoint y: 126, endPoint x: 112, endPoint y: 123, distance: 133.5
click at [112, 123] on div "NEW FACES Online +1mo ago Tristan T. Favorite Tamarac , FL Online +1mo ago" at bounding box center [217, 121] width 318 height 98
click at [171, 127] on div "Tristan T. Favorite" at bounding box center [270, 121] width 211 height 32
drag, startPoint x: 166, startPoint y: 122, endPoint x: 241, endPoint y: 119, distance: 75.0
click at [241, 119] on div "Tristan T. Favorite" at bounding box center [270, 121] width 211 height 32
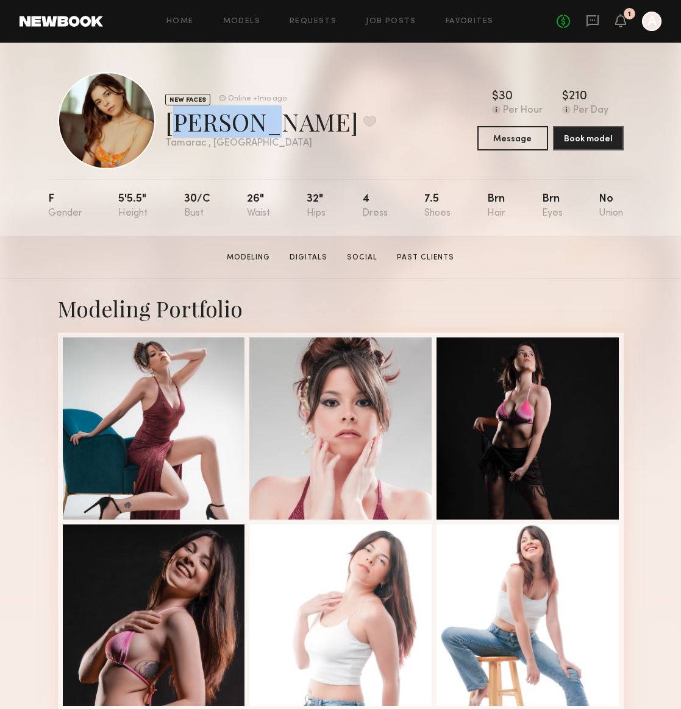
copy div "Tristan"
click at [363, 120] on button at bounding box center [369, 121] width 13 height 11
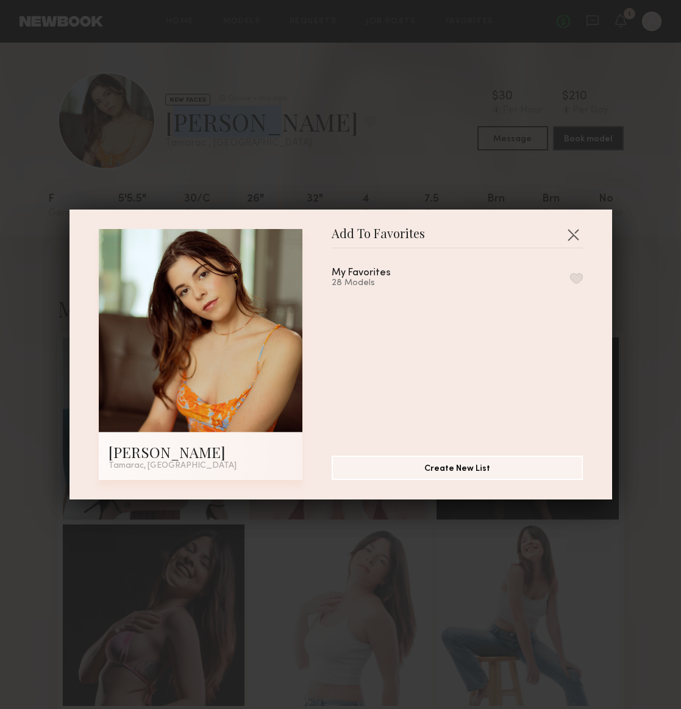
click at [576, 278] on button "button" at bounding box center [576, 278] width 13 height 11
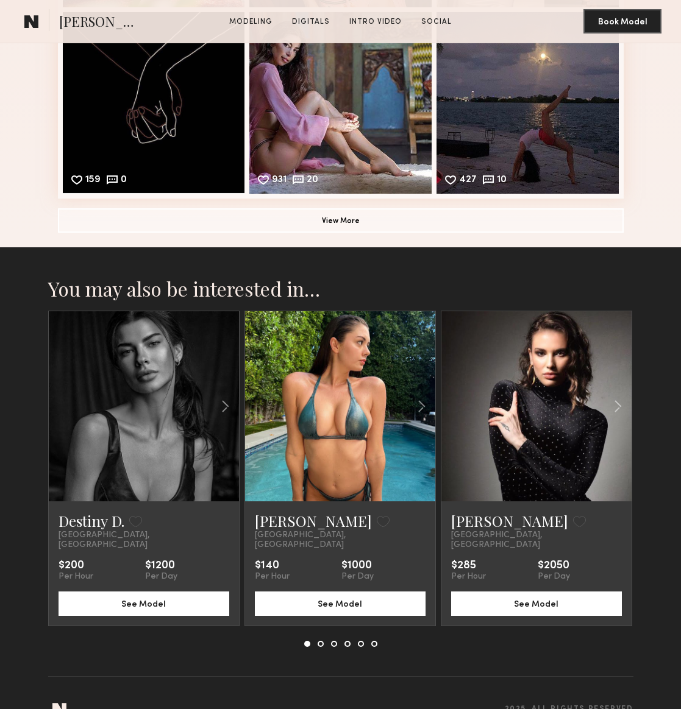
scroll to position [2231, 0]
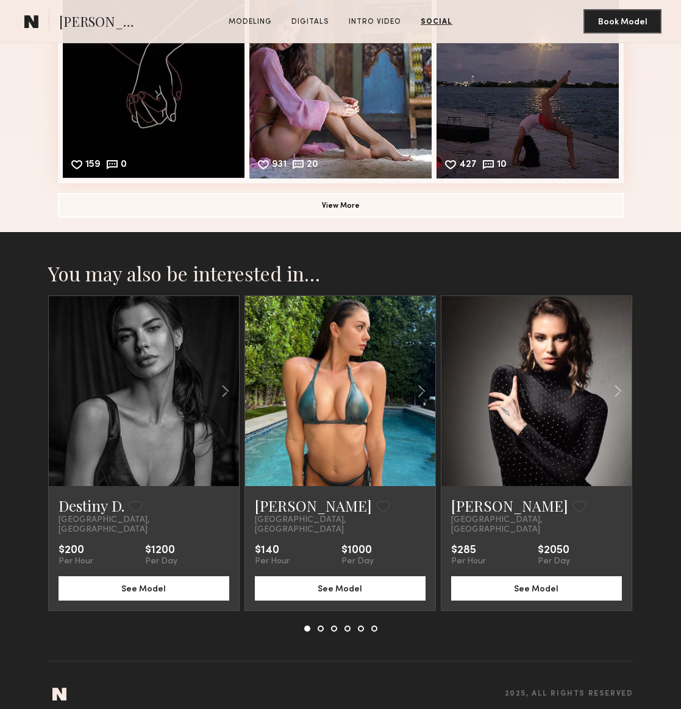
click at [305, 421] on div at bounding box center [340, 391] width 190 height 190
click at [147, 439] on link at bounding box center [143, 391] width 65 height 190
click at [620, 390] on common-icon at bounding box center [618, 391] width 18 height 23
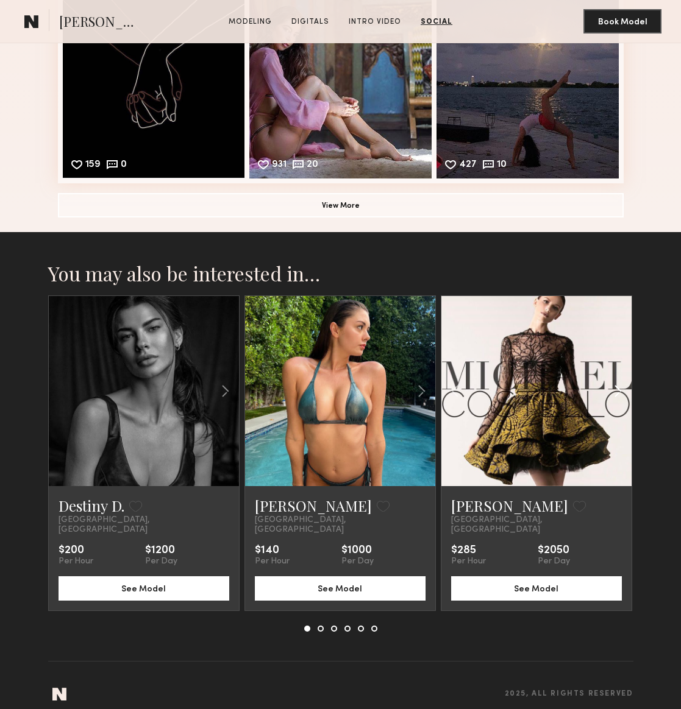
click at [617, 390] on common-icon at bounding box center [618, 391] width 18 height 23
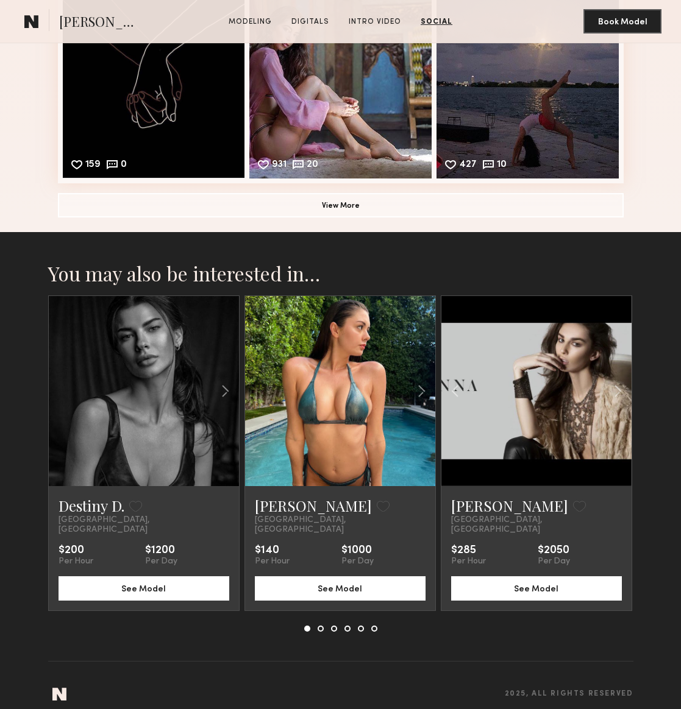
click at [321, 626] on button at bounding box center [321, 629] width 6 height 6
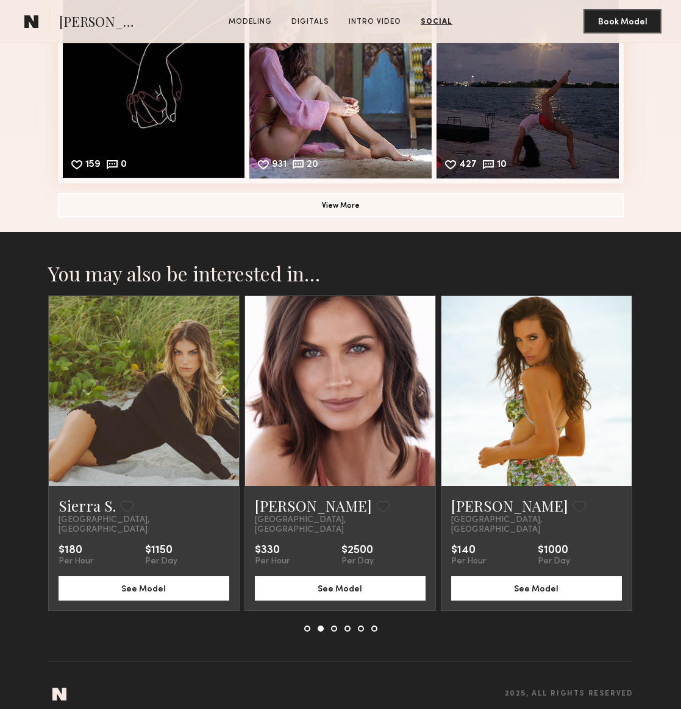
click at [335, 620] on nb-model-recommendations-container "You may also be interested in… Destiny D. Favorite Miami, FL $200 Per Hour $120…" at bounding box center [340, 461] width 585 height 400
click at [336, 626] on button at bounding box center [334, 629] width 6 height 6
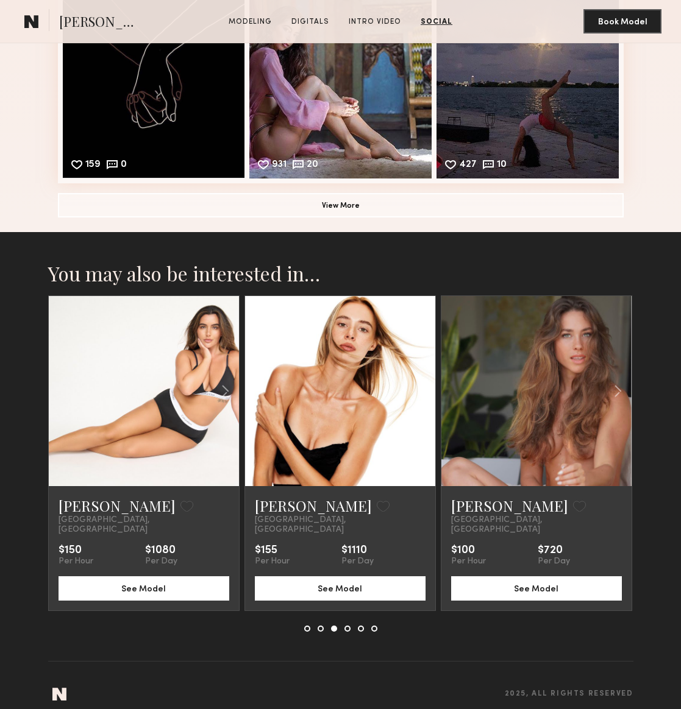
click at [350, 626] on div at bounding box center [340, 629] width 73 height 6
click at [347, 626] on button at bounding box center [347, 629] width 6 height 6
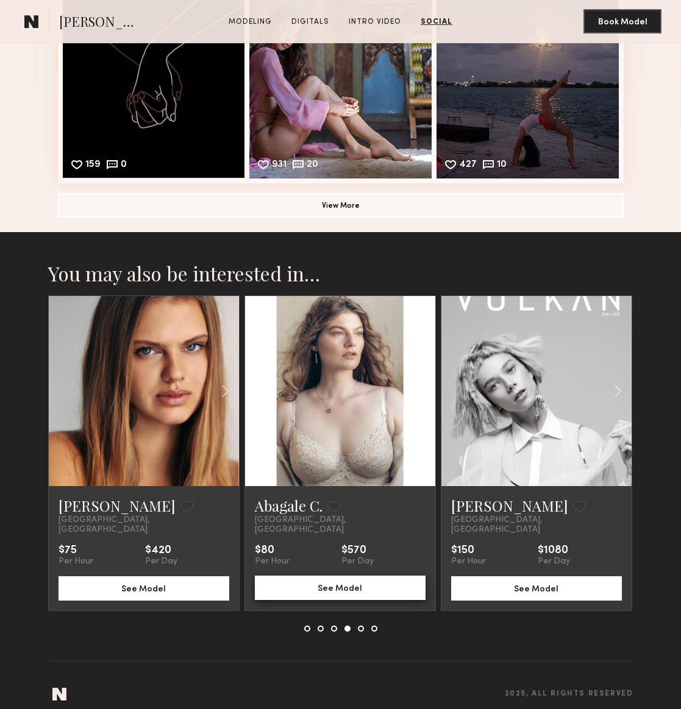
click at [273, 586] on button "See Model" at bounding box center [340, 588] width 171 height 24
click at [359, 626] on button at bounding box center [361, 629] width 6 height 6
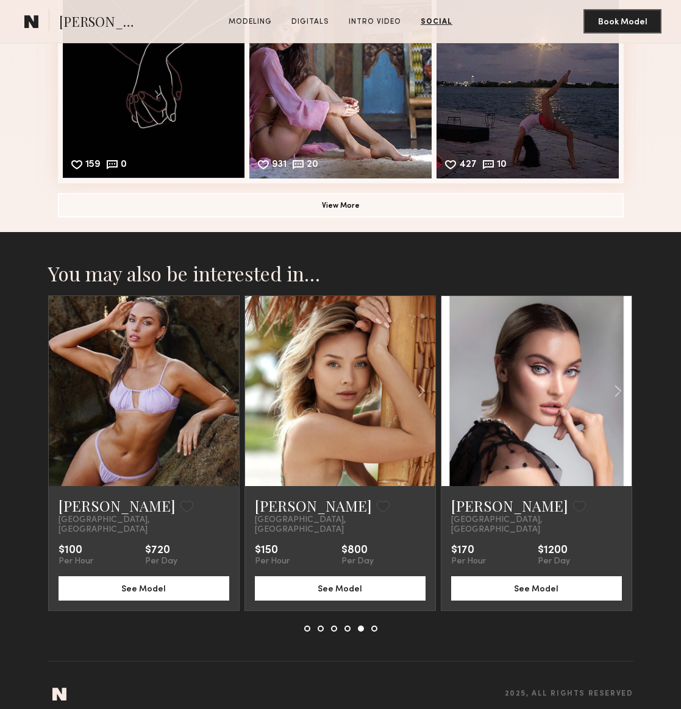
click at [374, 626] on button at bounding box center [374, 629] width 6 height 6
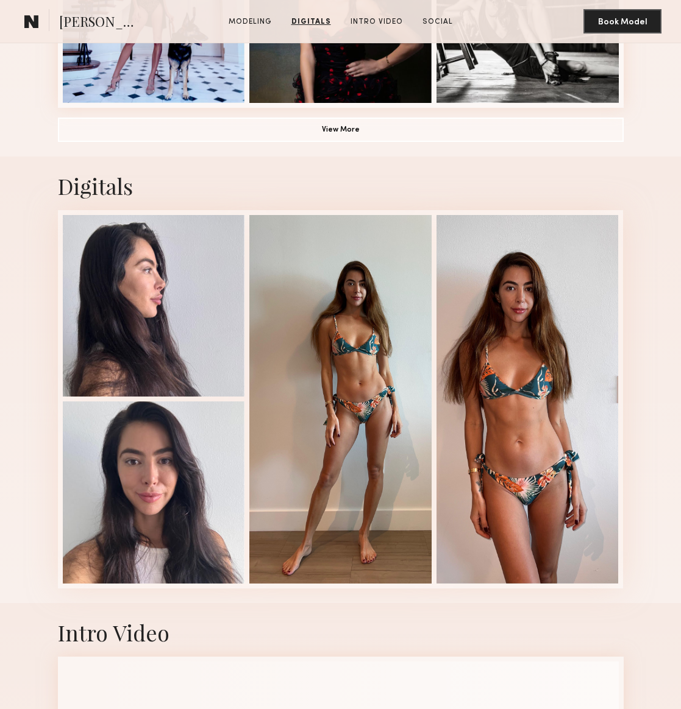
scroll to position [957, 0]
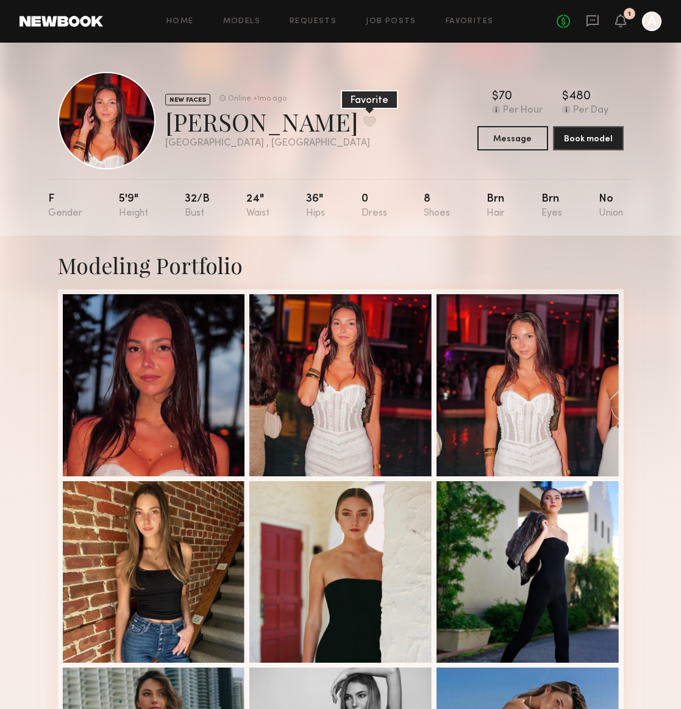
click at [363, 120] on button at bounding box center [369, 121] width 13 height 11
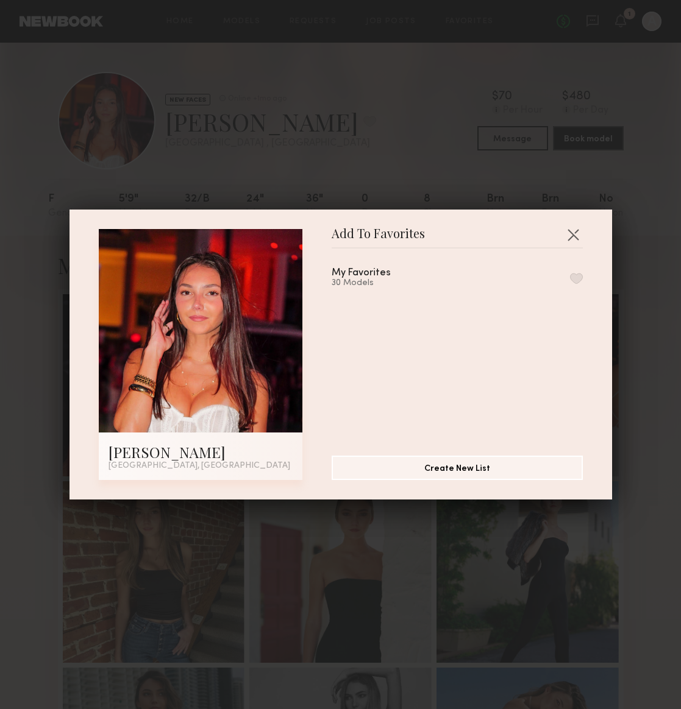
click at [571, 276] on button "button" at bounding box center [576, 278] width 13 height 11
click at [625, 17] on div "Add To Favorites [PERSON_NAME] [GEOGRAPHIC_DATA], [GEOGRAPHIC_DATA] Add To Favo…" at bounding box center [340, 354] width 681 height 709
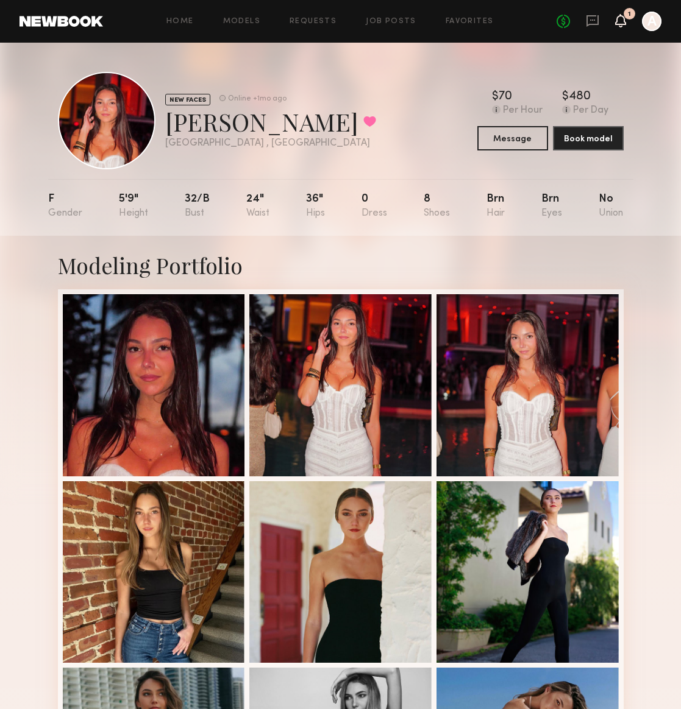
click at [620, 23] on icon at bounding box center [621, 20] width 10 height 9
click at [622, 27] on div "1" at bounding box center [620, 21] width 11 height 15
click at [619, 20] on icon at bounding box center [621, 20] width 10 height 9
click at [627, 12] on div "1" at bounding box center [629, 14] width 12 height 12
click at [650, 16] on div at bounding box center [652, 22] width 20 height 20
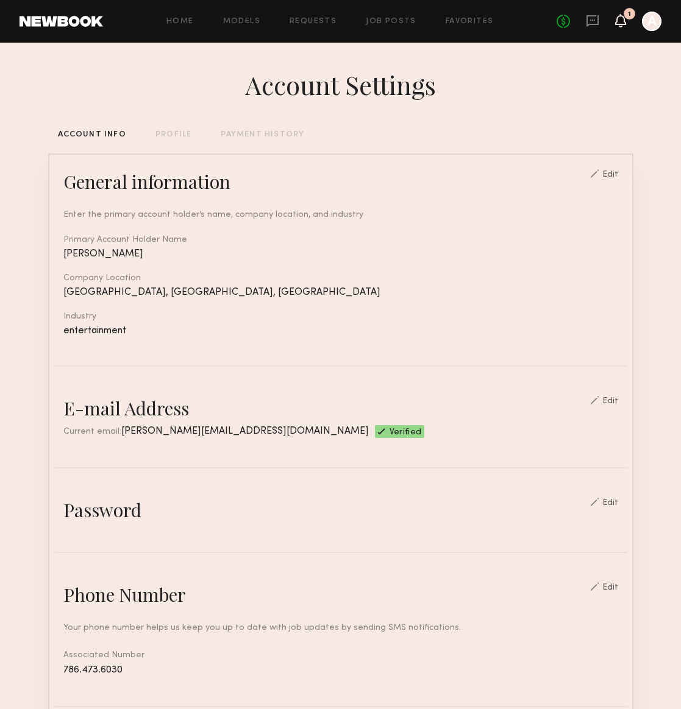
click at [620, 18] on icon at bounding box center [621, 20] width 10 height 9
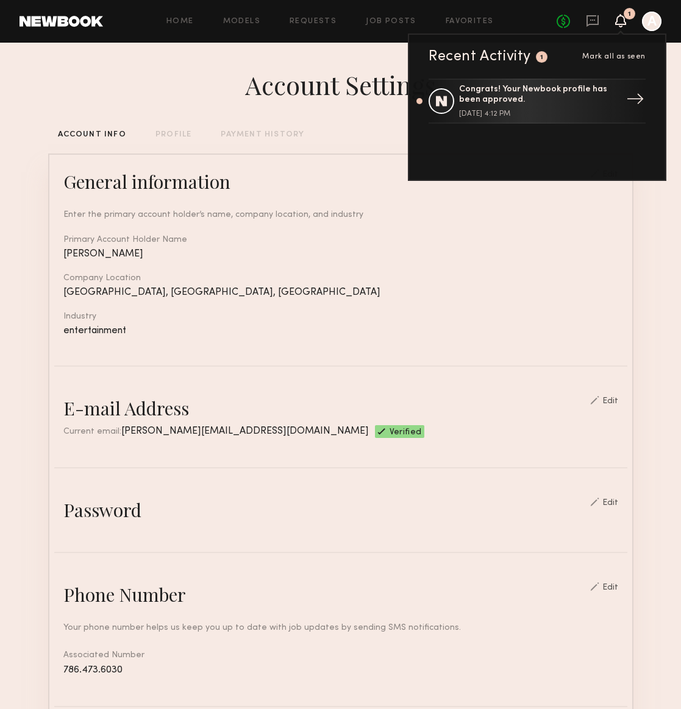
click at [582, 96] on div "Congrats! Your Newbook profile has been approved." at bounding box center [538, 95] width 158 height 21
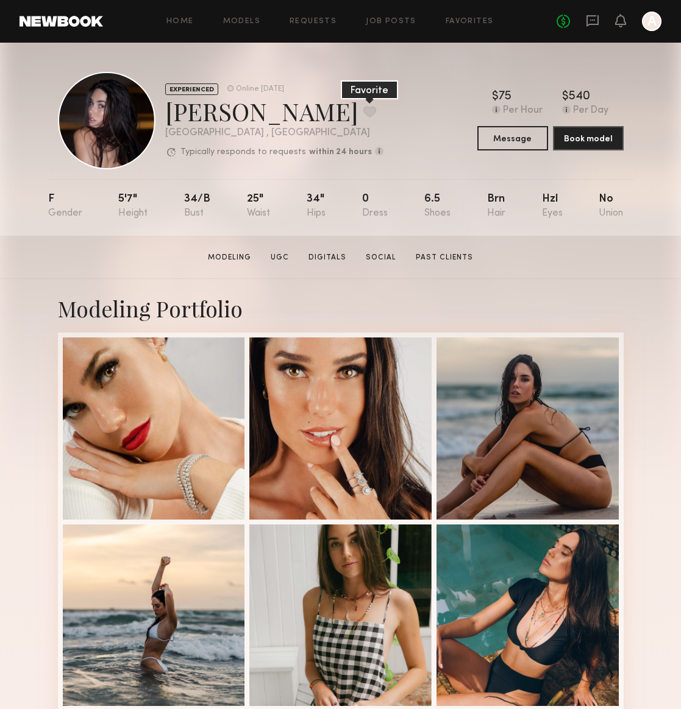
click at [363, 113] on button at bounding box center [369, 111] width 13 height 11
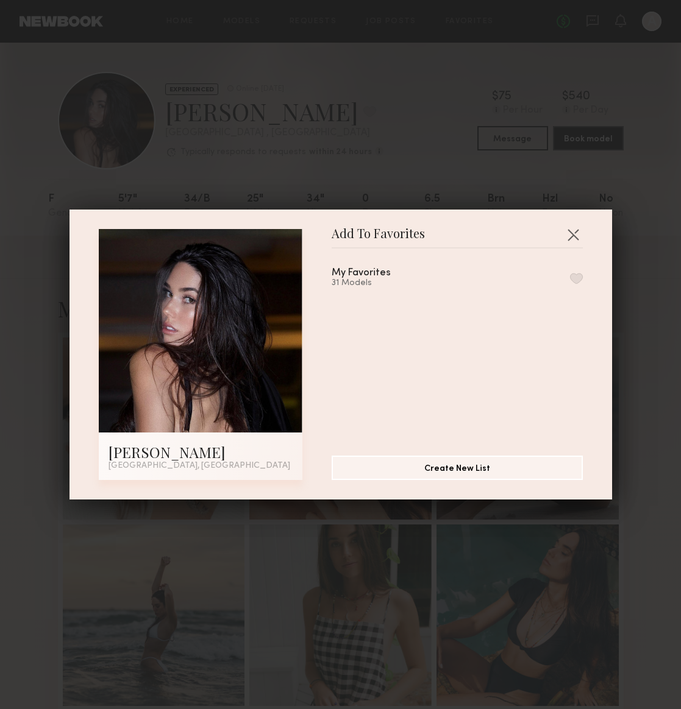
click at [580, 275] on button "button" at bounding box center [576, 278] width 13 height 11
click at [573, 231] on button "button" at bounding box center [573, 235] width 20 height 20
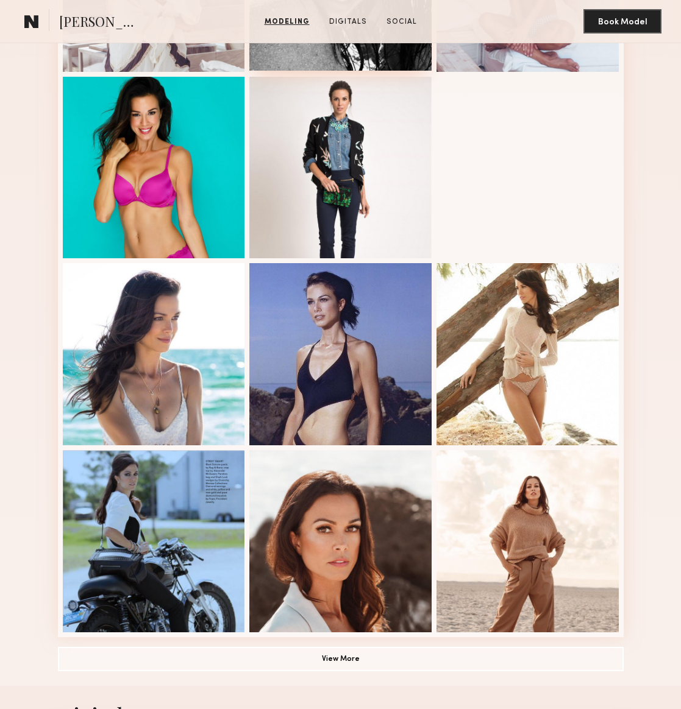
scroll to position [436, 0]
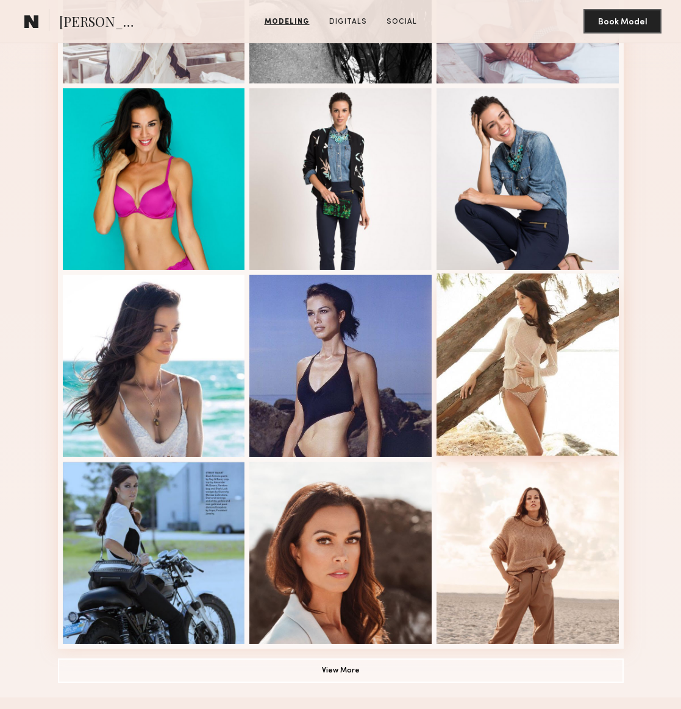
click at [535, 410] on div at bounding box center [527, 365] width 182 height 182
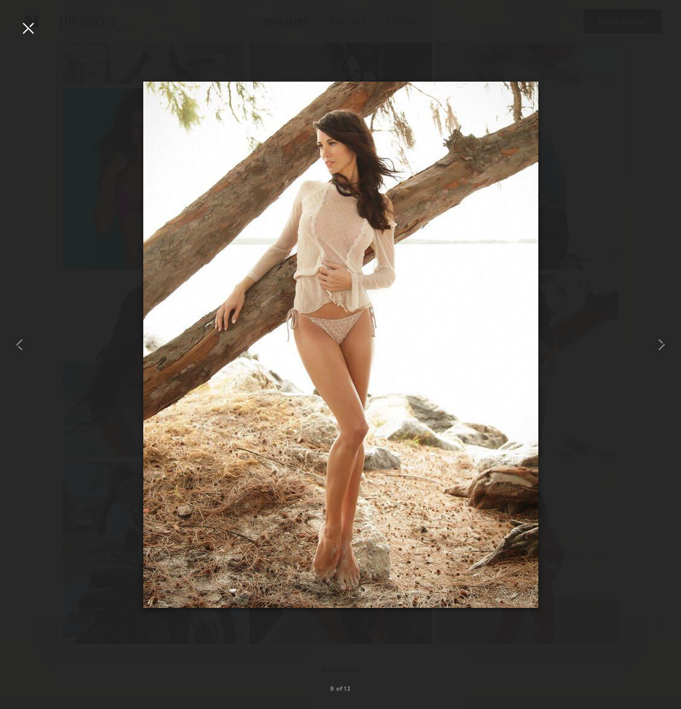
click at [444, 52] on div at bounding box center [340, 345] width 681 height 651
click at [25, 35] on div at bounding box center [28, 28] width 20 height 20
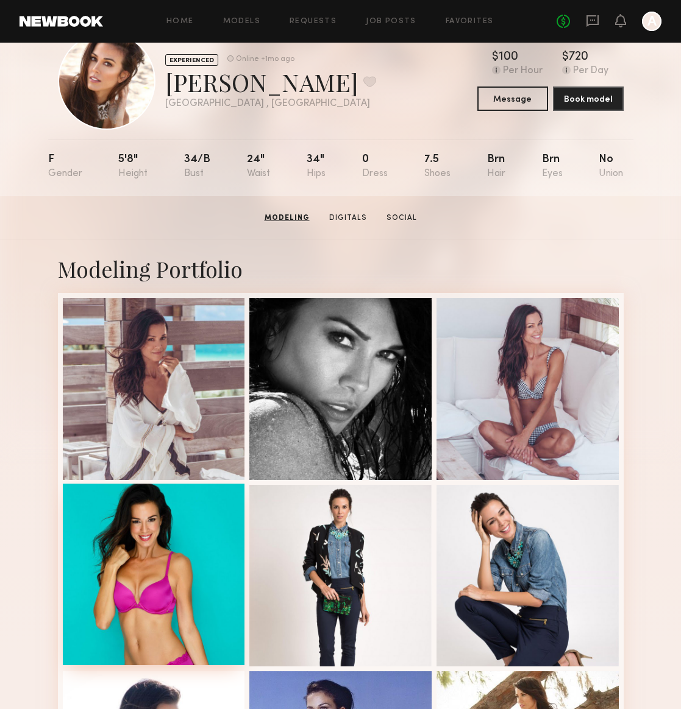
scroll to position [46, 0]
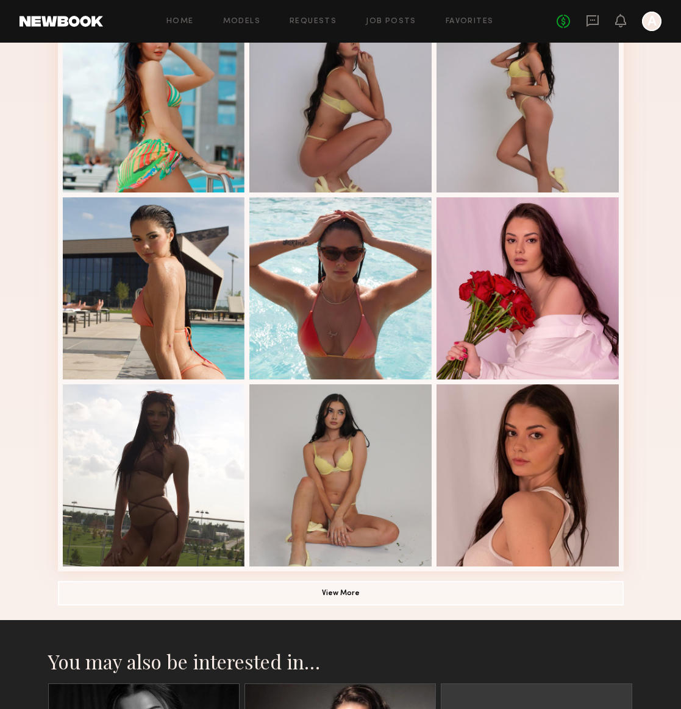
scroll to position [469, 0]
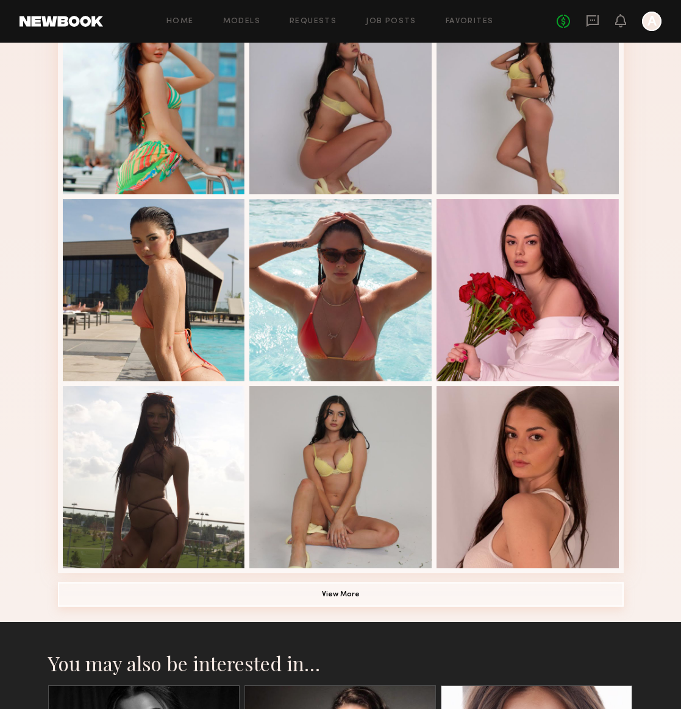
click at [394, 597] on button "View More" at bounding box center [341, 595] width 566 height 24
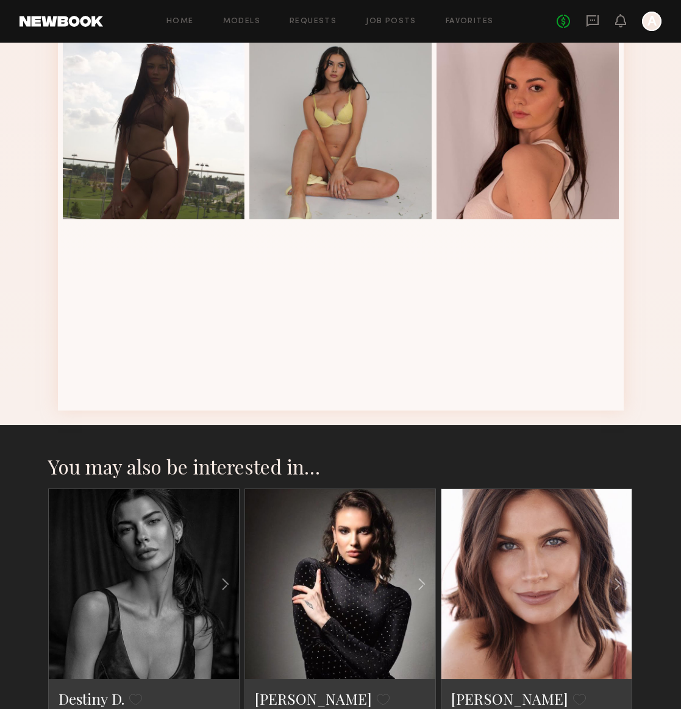
scroll to position [814, 0]
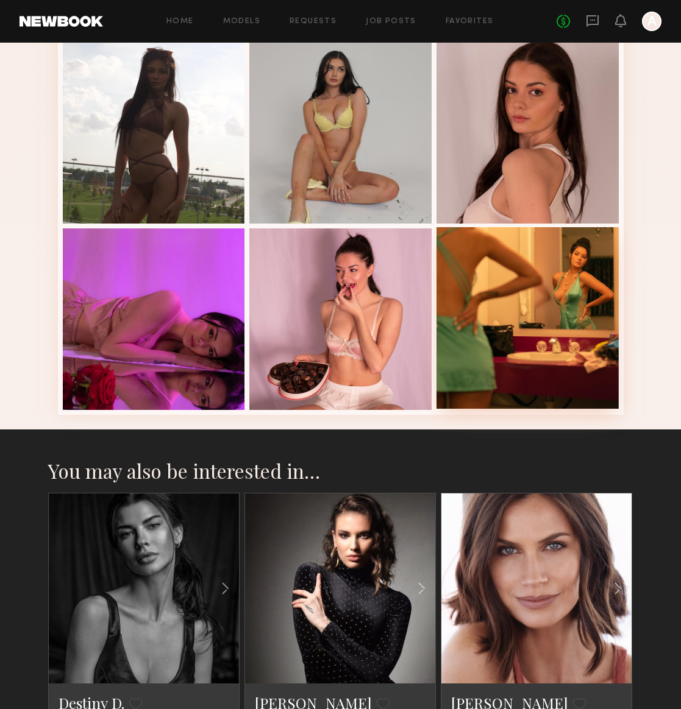
click at [518, 325] on div at bounding box center [527, 318] width 182 height 182
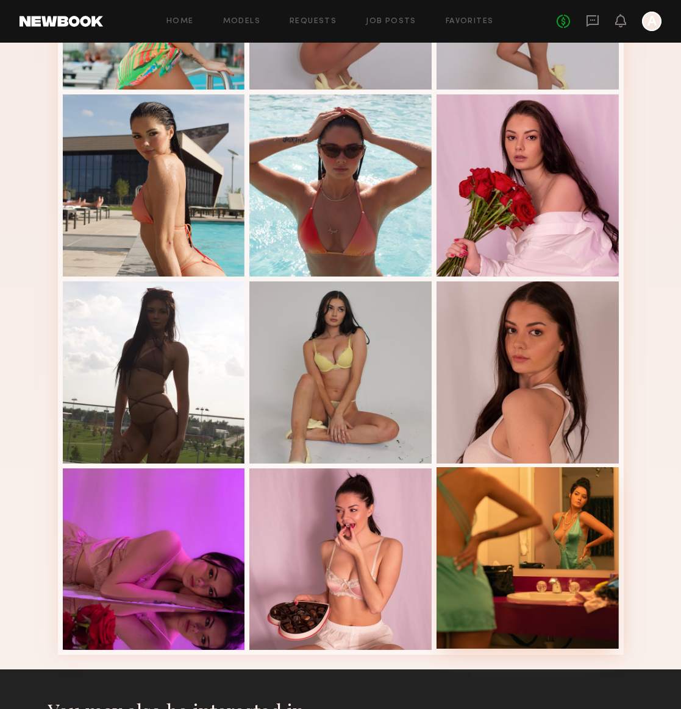
scroll to position [570, 0]
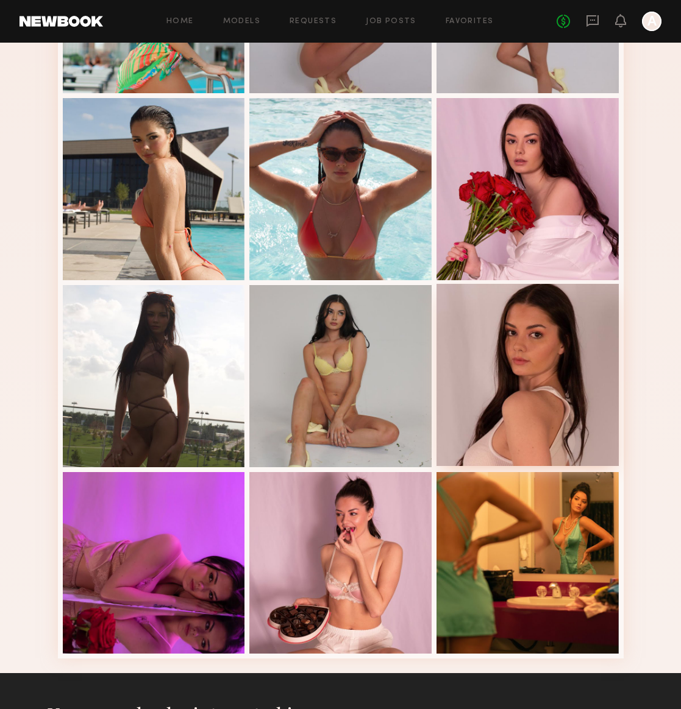
click at [511, 352] on div at bounding box center [527, 375] width 182 height 182
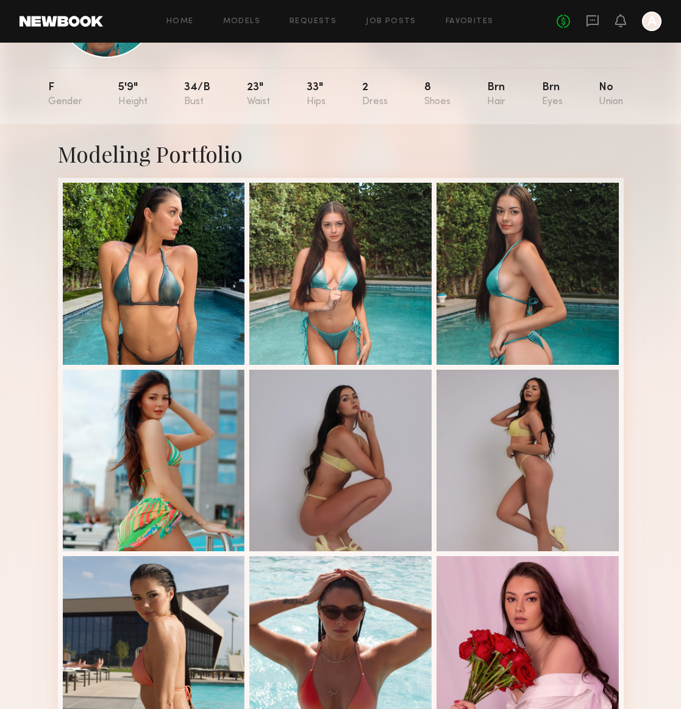
scroll to position [83, 0]
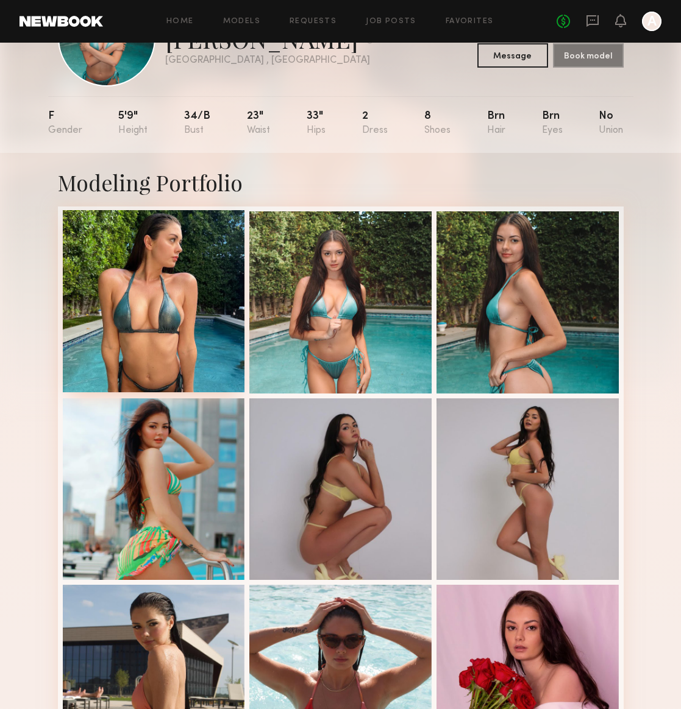
click at [137, 260] on div at bounding box center [154, 301] width 182 height 182
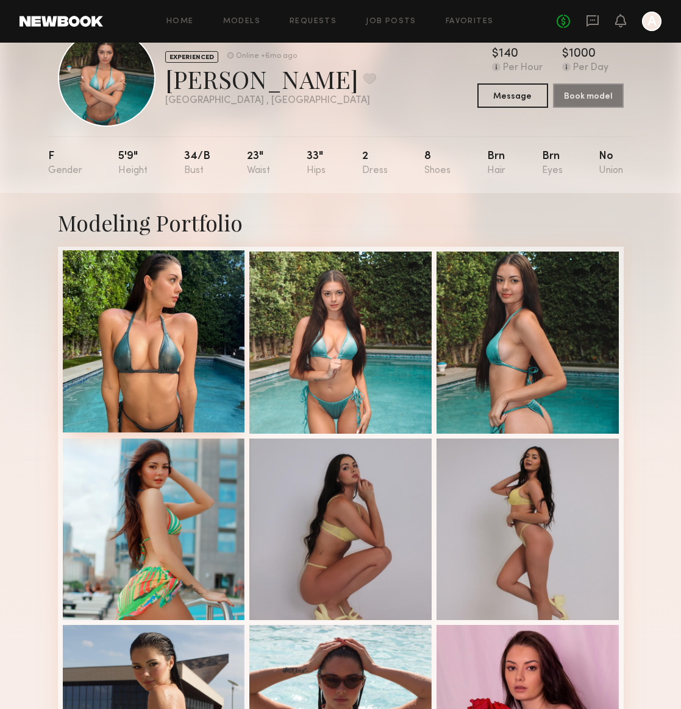
scroll to position [0, 0]
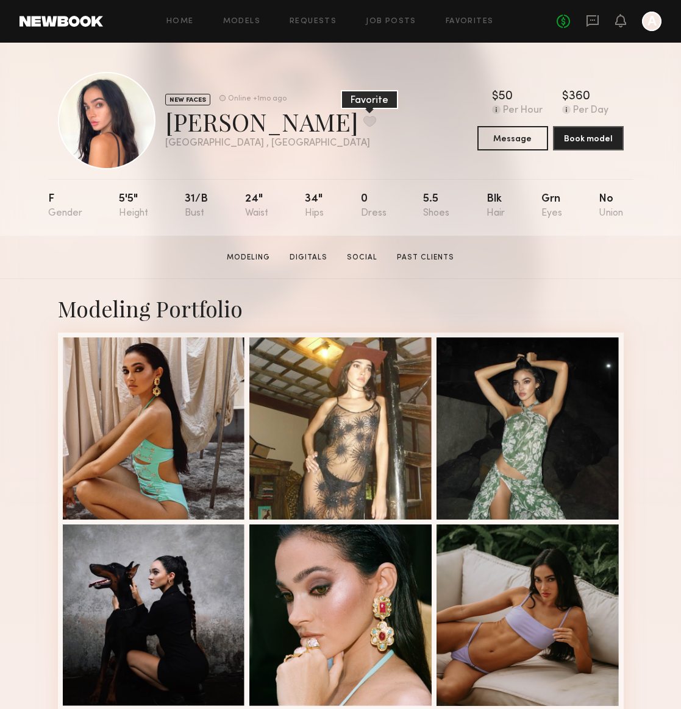
click at [363, 123] on button at bounding box center [369, 121] width 13 height 11
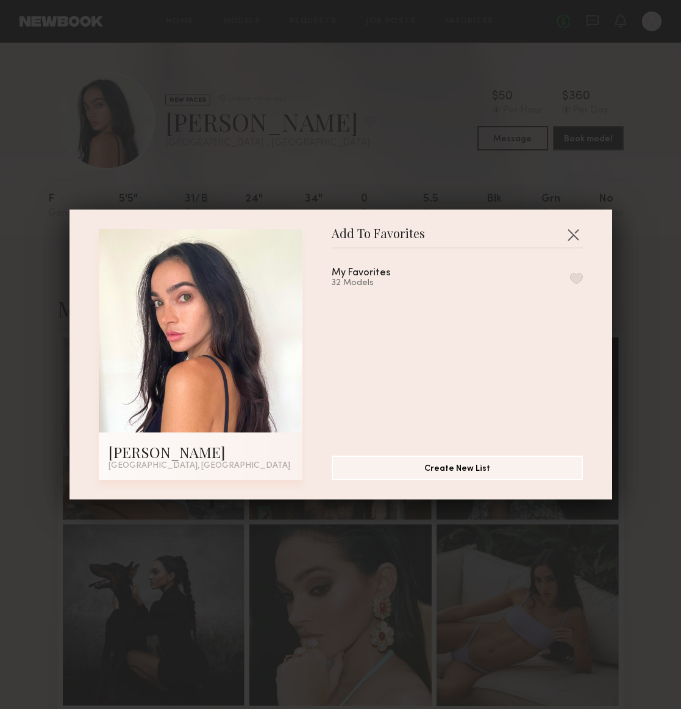
click at [574, 276] on button "button" at bounding box center [576, 278] width 13 height 11
click at [571, 232] on button "button" at bounding box center [573, 235] width 20 height 20
